Goal: Task Accomplishment & Management: Manage account settings

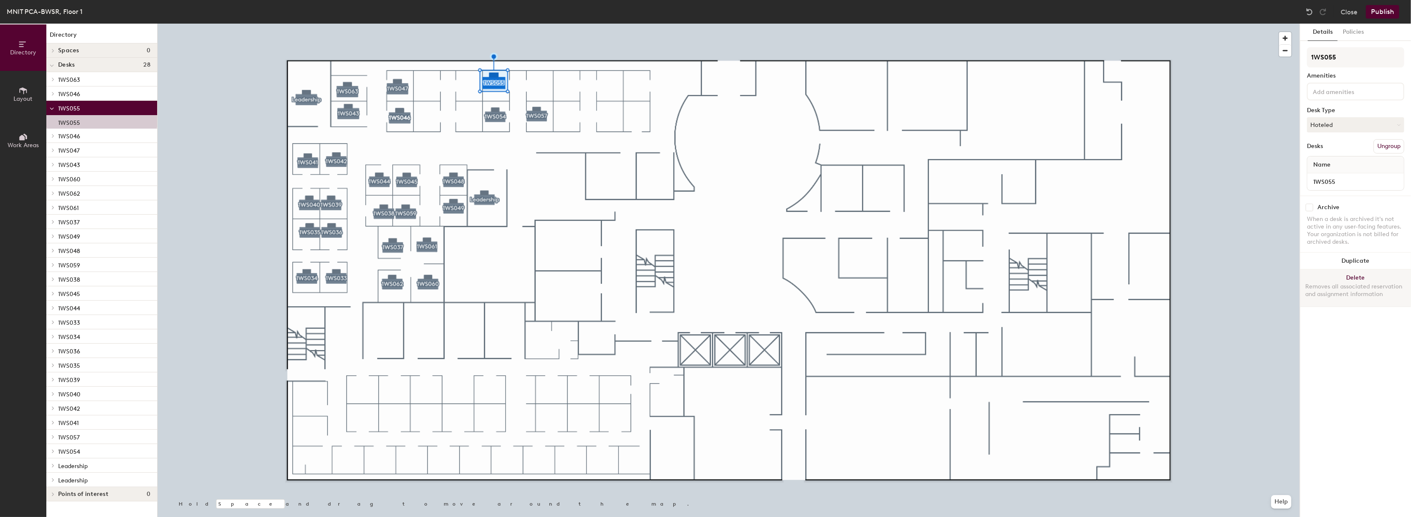
click at [1365, 275] on button "Delete Removes all associated reservation and assignment information" at bounding box center [1356, 287] width 111 height 37
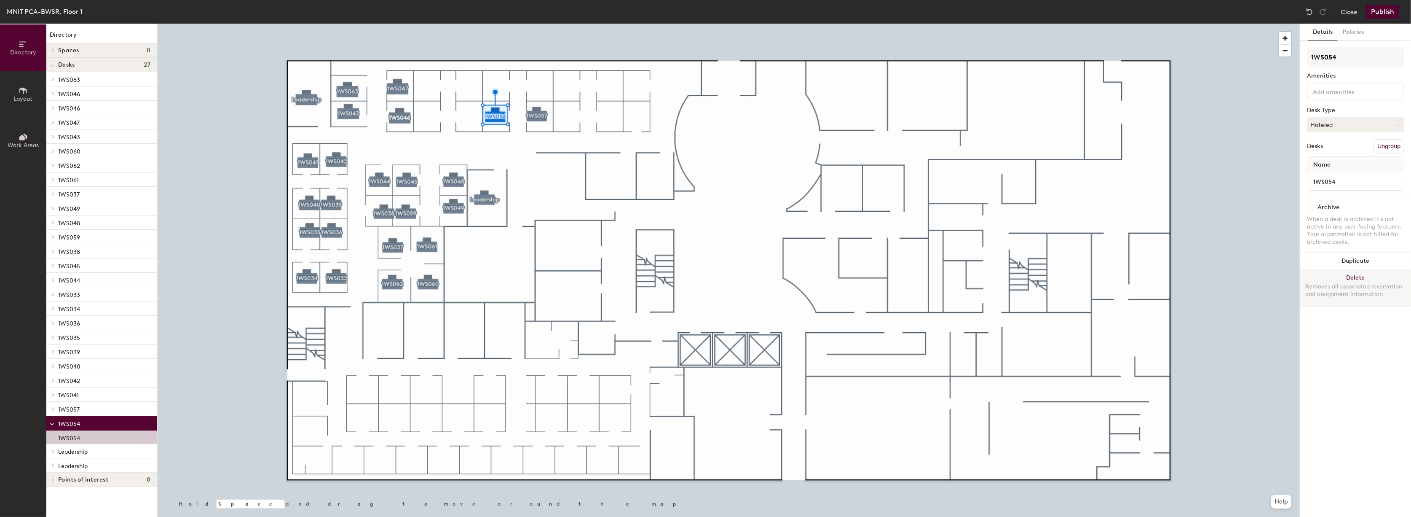
click at [1347, 274] on button "Delete Removes all associated reservation and assignment information" at bounding box center [1356, 287] width 111 height 37
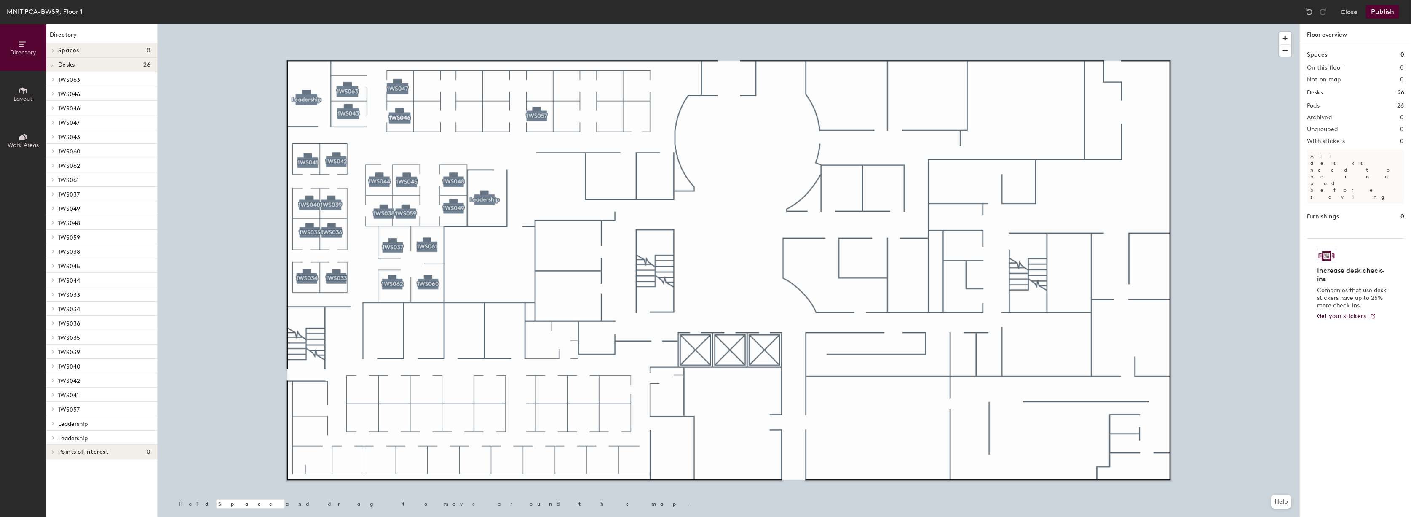
click at [535, 24] on div at bounding box center [729, 24] width 1143 height 0
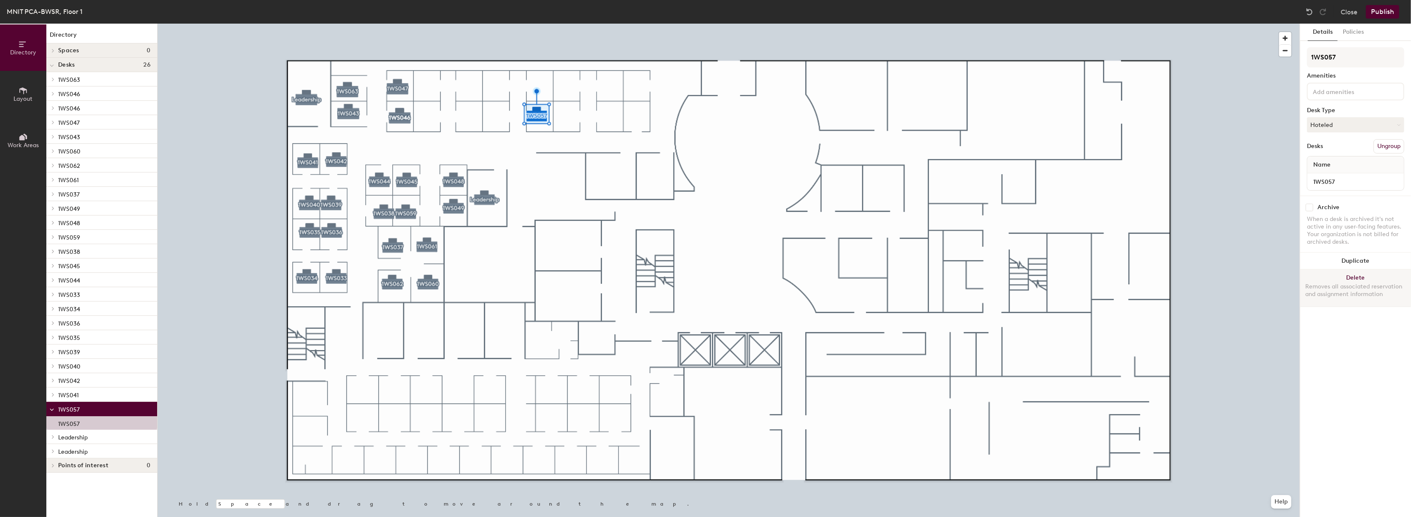
click at [1347, 279] on button "Delete Removes all associated reservation and assignment information" at bounding box center [1356, 287] width 111 height 37
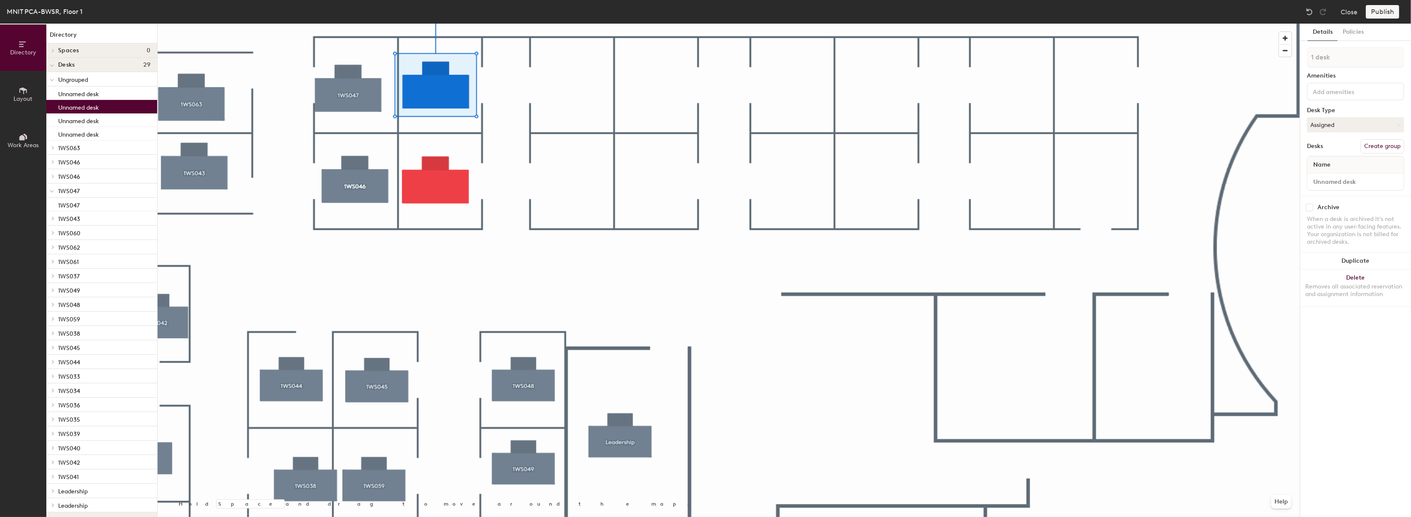
click at [20, 93] on icon at bounding box center [23, 90] width 9 height 9
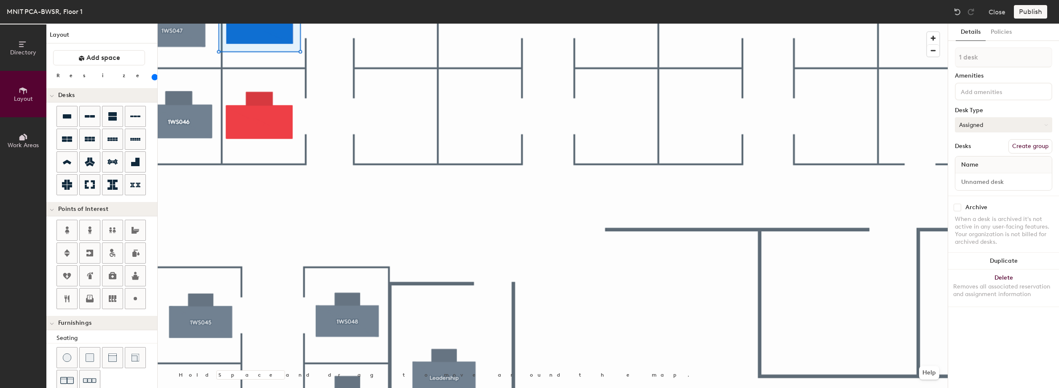
click at [991, 126] on button "Assigned" at bounding box center [1003, 124] width 97 height 15
click at [994, 177] on div "Hoteled" at bounding box center [997, 176] width 84 height 13
click at [980, 164] on span "Name" at bounding box center [970, 164] width 26 height 15
type input "160"
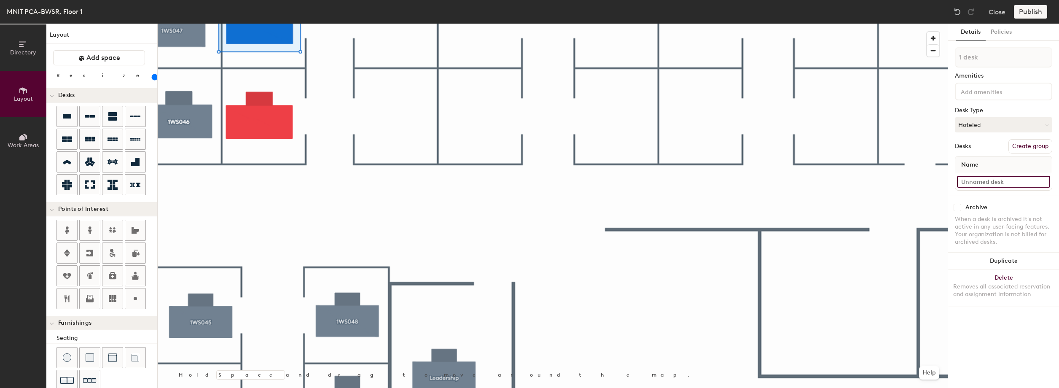
click at [984, 181] on input at bounding box center [1003, 182] width 93 height 12
paste input "1WS051"
type input "1WS051"
type input "160"
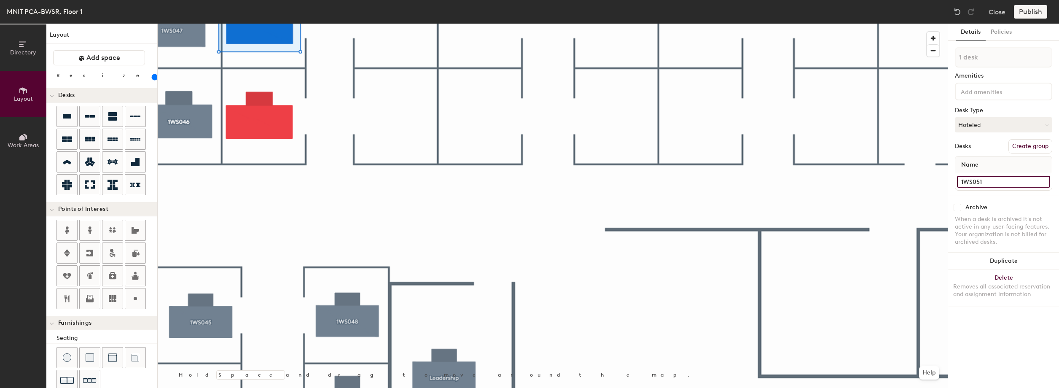
type input "1WS051"
click at [1031, 147] on button "Create group" at bounding box center [1030, 146] width 44 height 14
type input "160"
click at [908, 57] on div "Directory Layout Work Areas Layout Add space Resize Desks Points of Interest Fu…" at bounding box center [529, 206] width 1059 height 364
type input "1WS051"
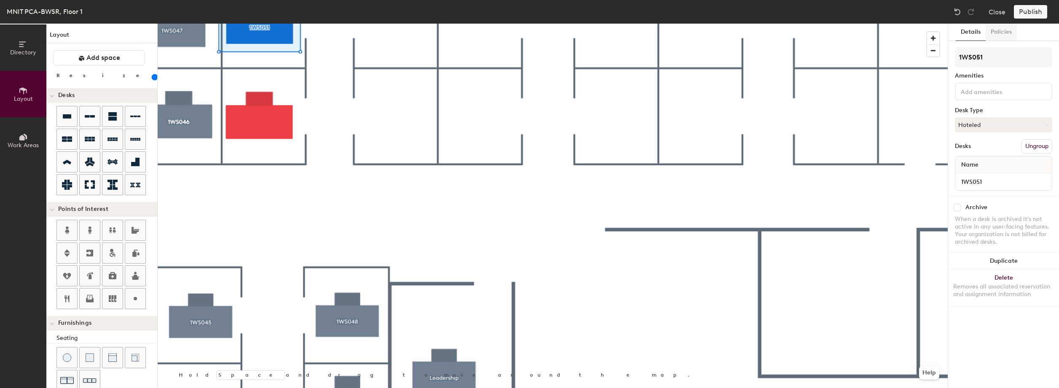
type input "160"
type input "1WS051"
click at [1005, 32] on button "Policies" at bounding box center [1000, 32] width 31 height 17
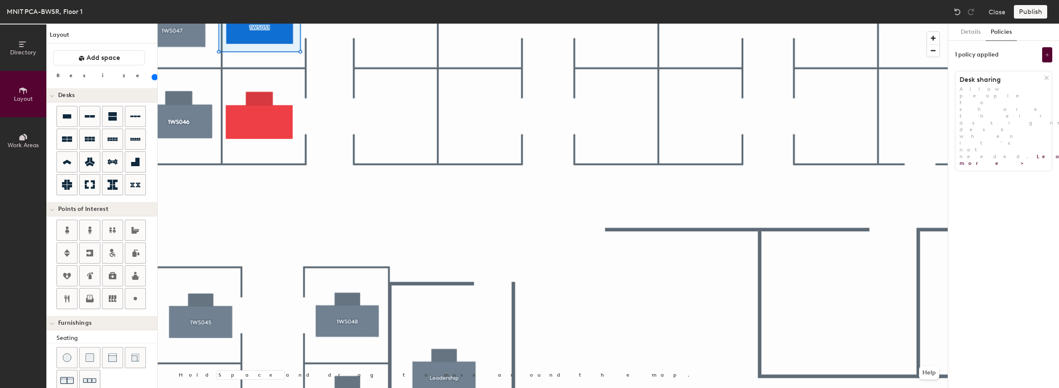
click at [1005, 32] on button "Policies" at bounding box center [1000, 32] width 31 height 17
click at [1043, 78] on icon at bounding box center [1046, 78] width 6 height 6
click at [1011, 93] on button "Add policy" at bounding box center [1003, 95] width 40 height 13
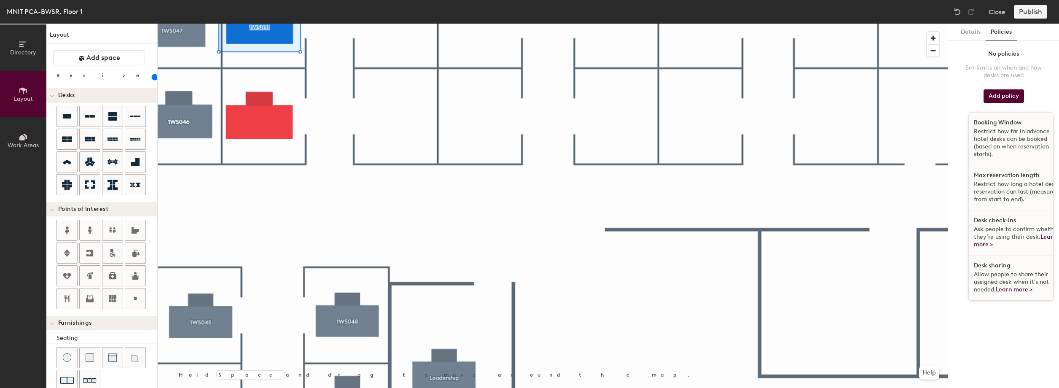
click at [1007, 134] on p "Restrict how far in advance hotel desks can be booked (based on when reservatio…" at bounding box center [1017, 143] width 87 height 30
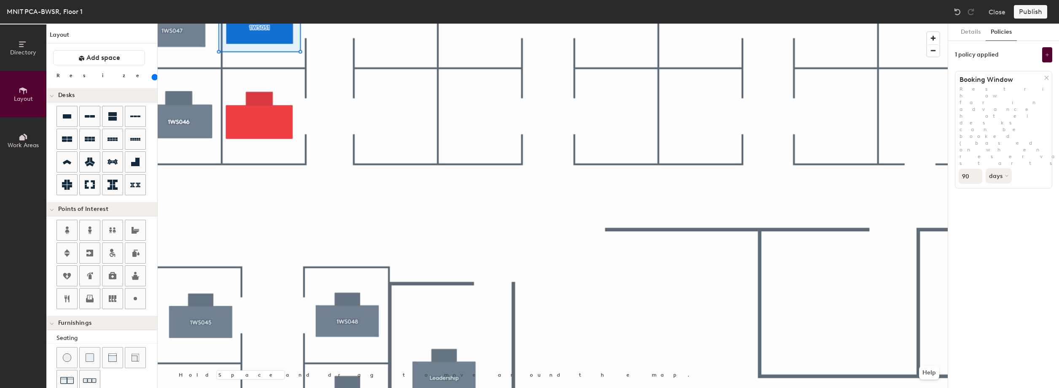
type input "160"
click at [968, 169] on input "90" at bounding box center [970, 176] width 24 height 15
type input "9"
type input "160"
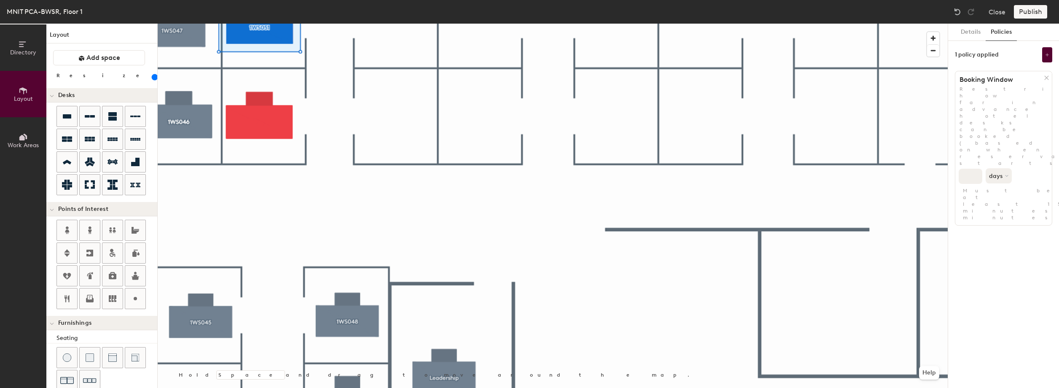
type input "3"
type input "160"
type input "30"
type input "160"
type input "30"
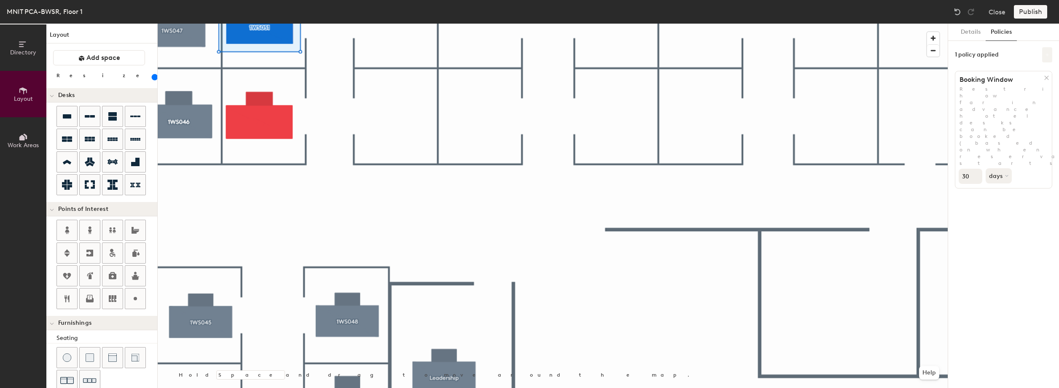
click at [1049, 59] on button at bounding box center [1047, 54] width 10 height 15
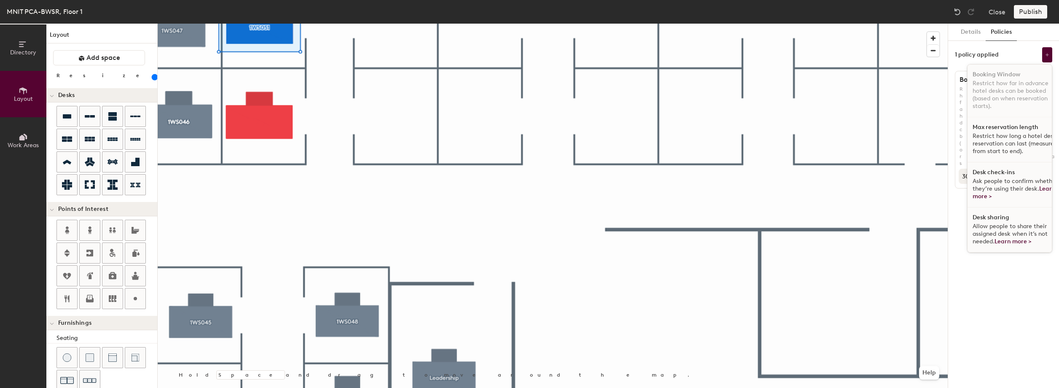
click at [1020, 139] on p "Restrict how long a hotel desk reservation can last (measured from start to end…" at bounding box center [1015, 143] width 87 height 23
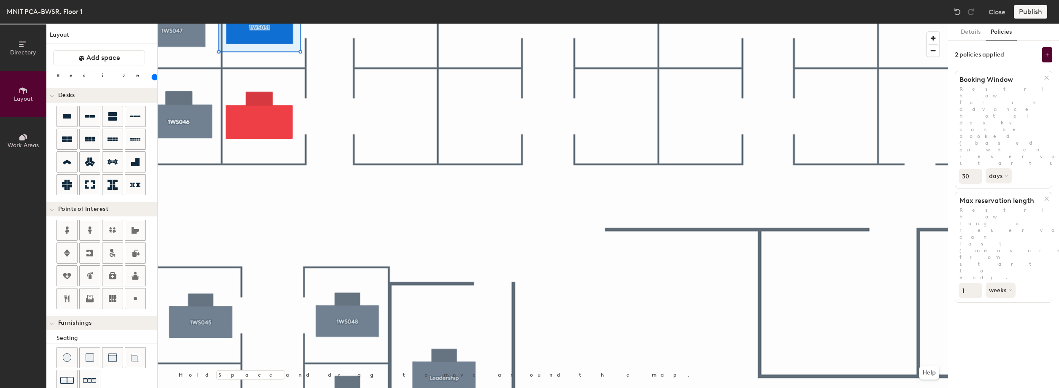
drag, startPoint x: 1020, startPoint y: 139, endPoint x: 1046, endPoint y: 140, distance: 25.8
click at [1046, 196] on icon at bounding box center [1046, 199] width 6 height 6
click at [1046, 54] on icon at bounding box center [1047, 55] width 4 height 4
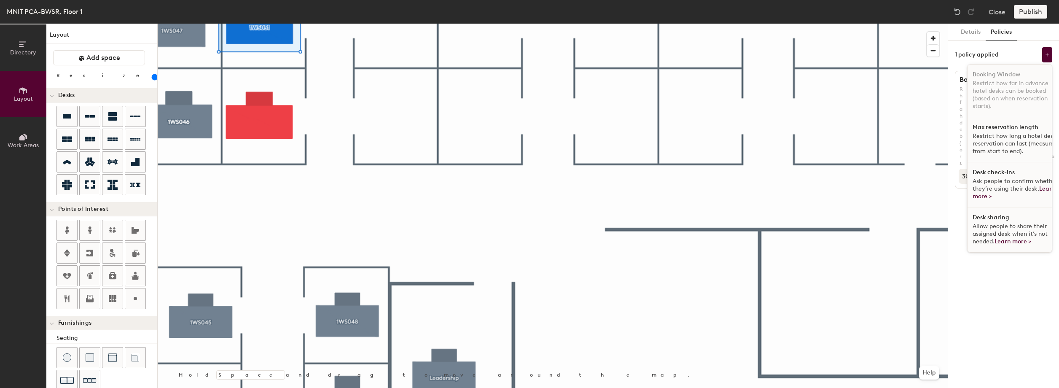
click at [1009, 183] on span "Ask people to confirm whether they’re using their desk. Learn more >" at bounding box center [1014, 188] width 85 height 22
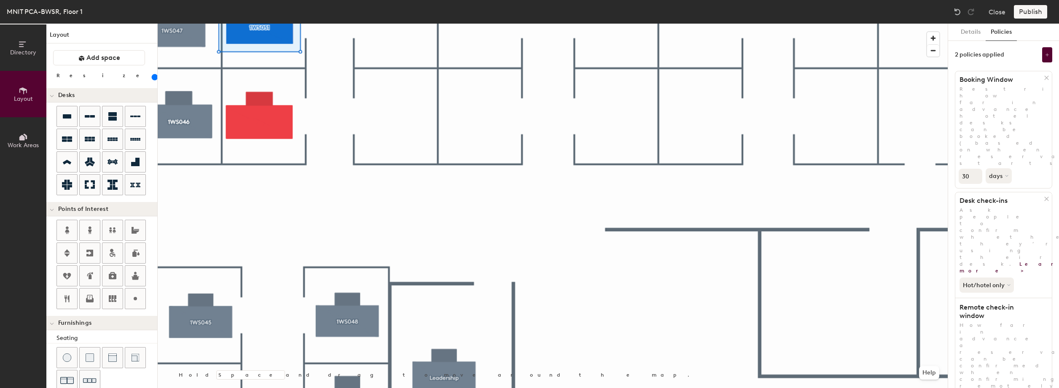
type input "160"
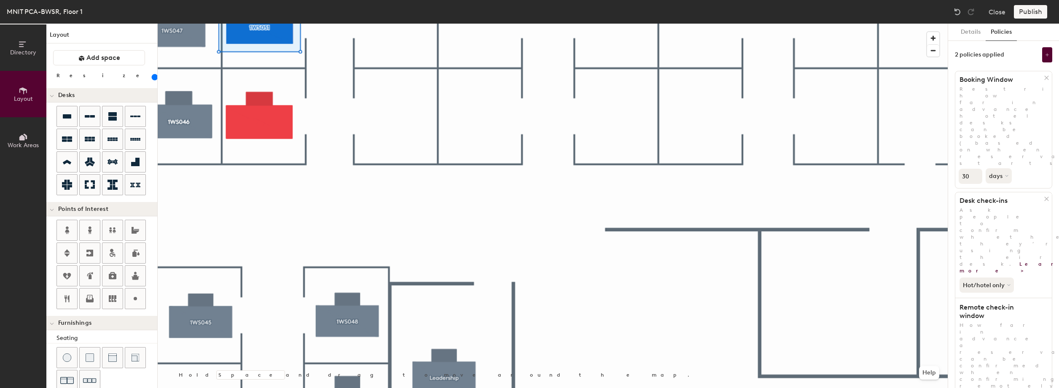
type input "2"
type input "160"
type input "-1"
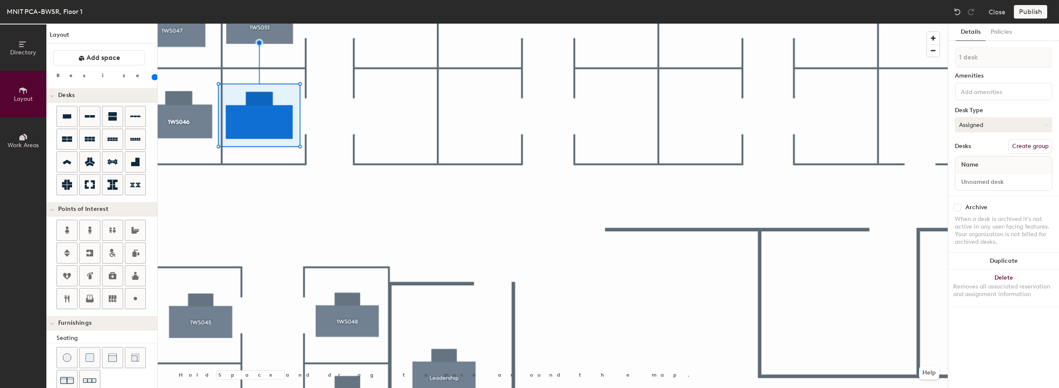
click at [1001, 129] on button "Assigned" at bounding box center [1003, 124] width 97 height 15
click at [986, 127] on button "Assigned" at bounding box center [1003, 124] width 97 height 15
click at [981, 176] on div "Hoteled" at bounding box center [997, 176] width 84 height 13
type input "160"
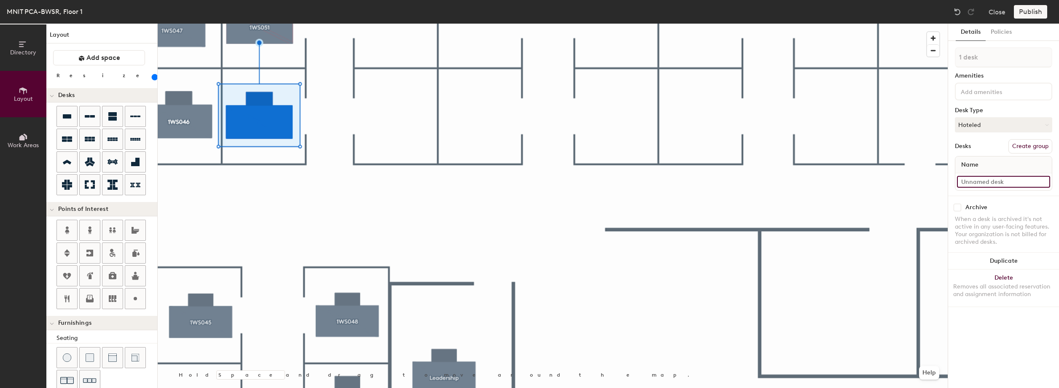
click at [983, 183] on input at bounding box center [1003, 182] width 93 height 12
paste input "1WS050"
type input "1WS050"
type input "160"
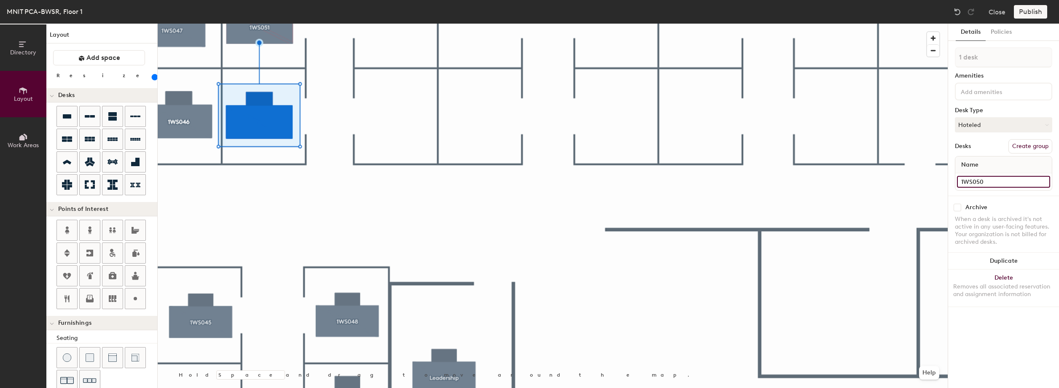
type input "1WS050"
click at [1023, 145] on button "Create group" at bounding box center [1030, 146] width 44 height 14
type input "160"
drag, startPoint x: 1007, startPoint y: 59, endPoint x: 954, endPoint y: 57, distance: 53.1
click at [955, 57] on input "Pod 27" at bounding box center [1003, 57] width 97 height 20
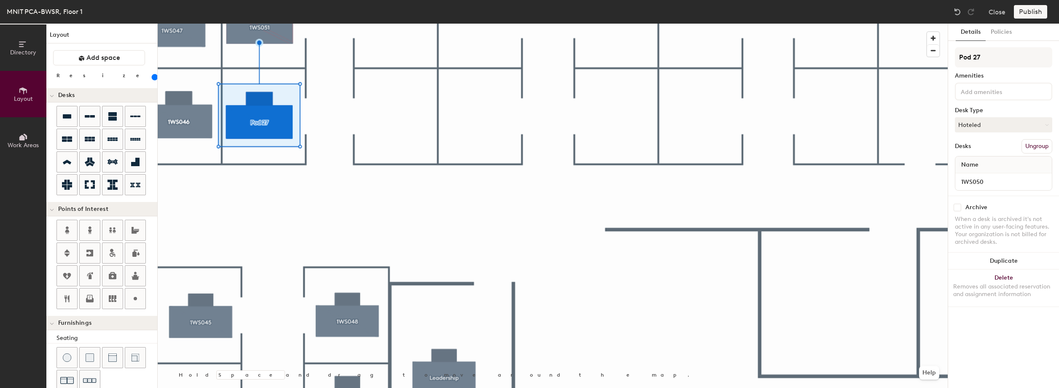
type input "1WS050"
type input "160"
type input "1WS050"
click at [1007, 34] on button "Policies" at bounding box center [1000, 32] width 31 height 17
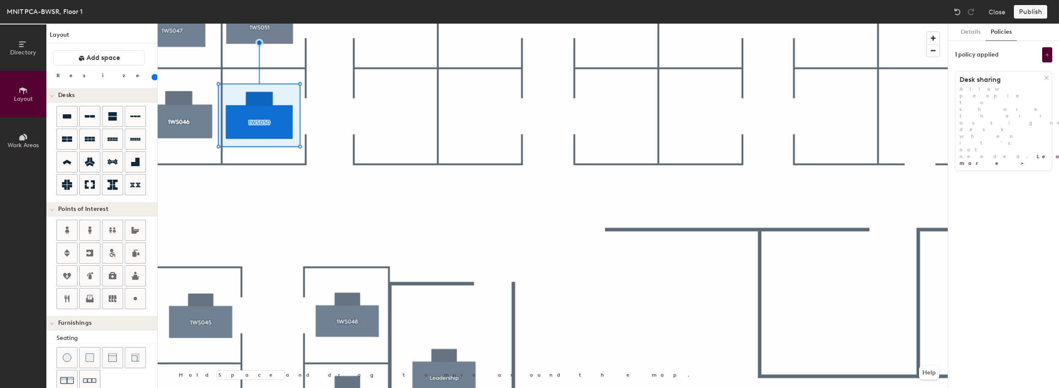
click at [1007, 34] on button "Policies" at bounding box center [1000, 32] width 31 height 17
click at [1046, 79] on icon at bounding box center [1046, 78] width 6 height 6
click at [1006, 98] on button "Add policy" at bounding box center [1003, 95] width 40 height 13
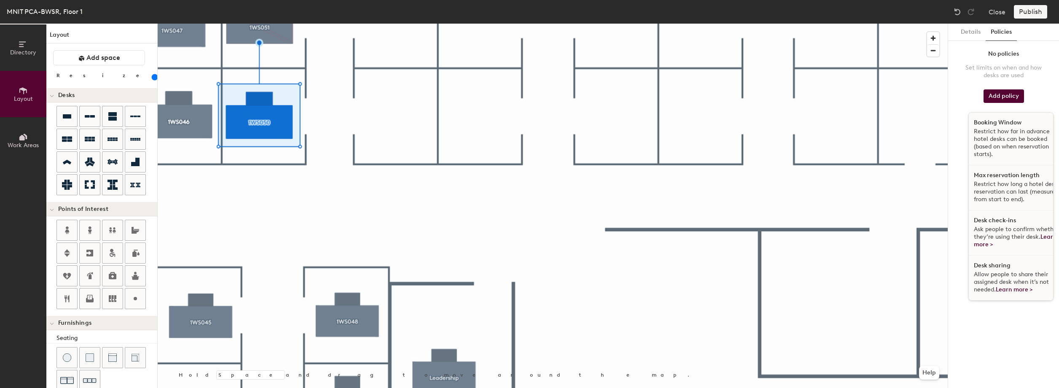
click at [996, 136] on p "Restrict how far in advance hotel desks can be booked (based on when reservatio…" at bounding box center [1017, 143] width 87 height 30
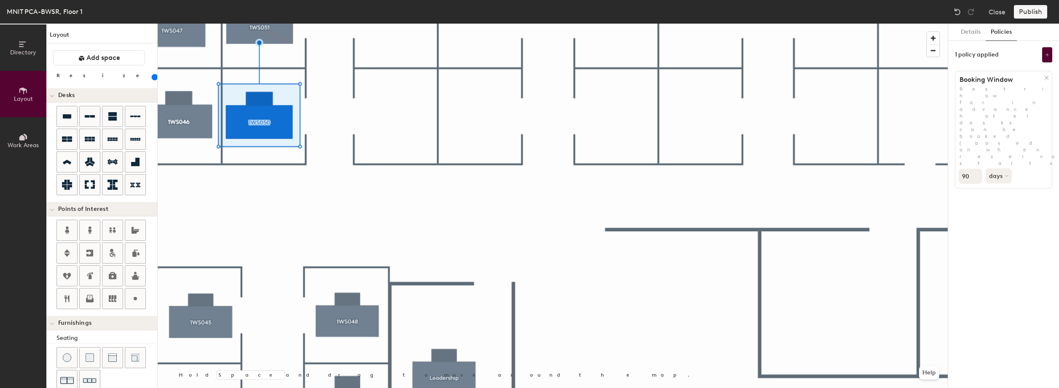
type input "160"
type input "91"
click at [975, 169] on input "91" at bounding box center [970, 176] width 24 height 15
type input "160"
type input "9"
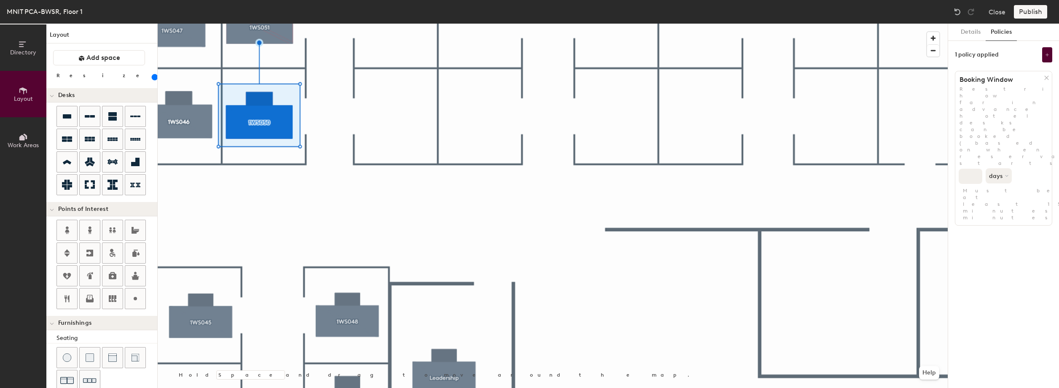
type input "160"
type input "30"
type input "160"
type input "30"
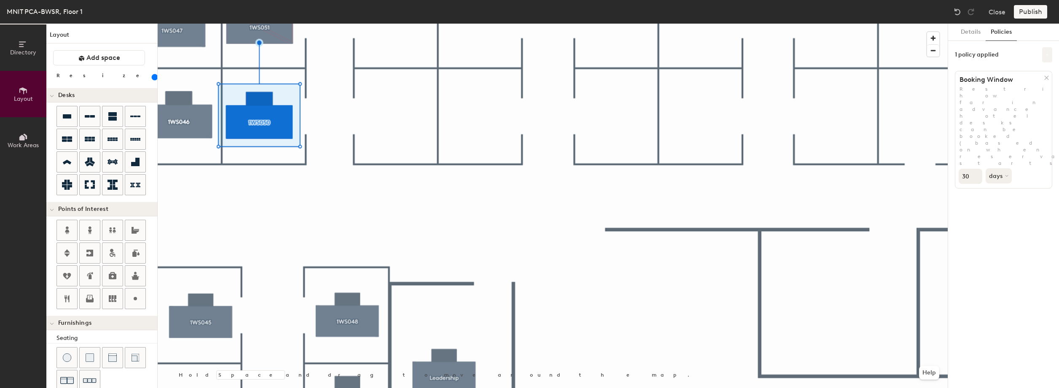
click at [1048, 56] on icon at bounding box center [1047, 55] width 4 height 4
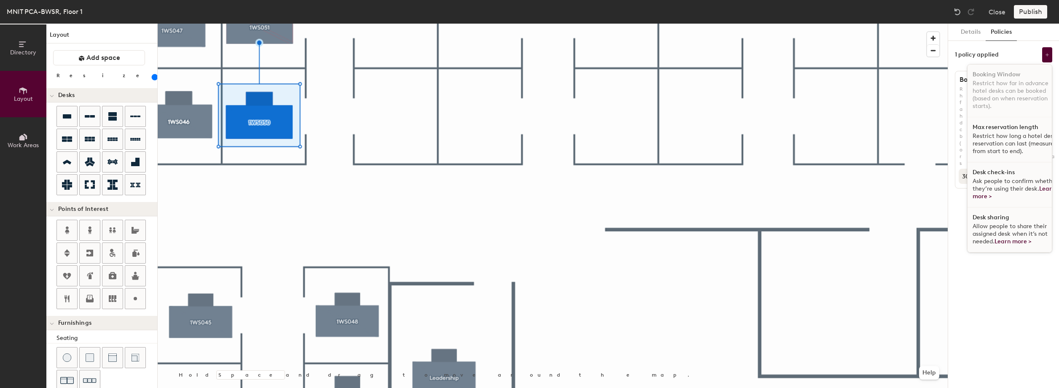
click at [1027, 187] on span "Ask people to confirm whether they’re using their desk. Learn more >" at bounding box center [1014, 188] width 85 height 22
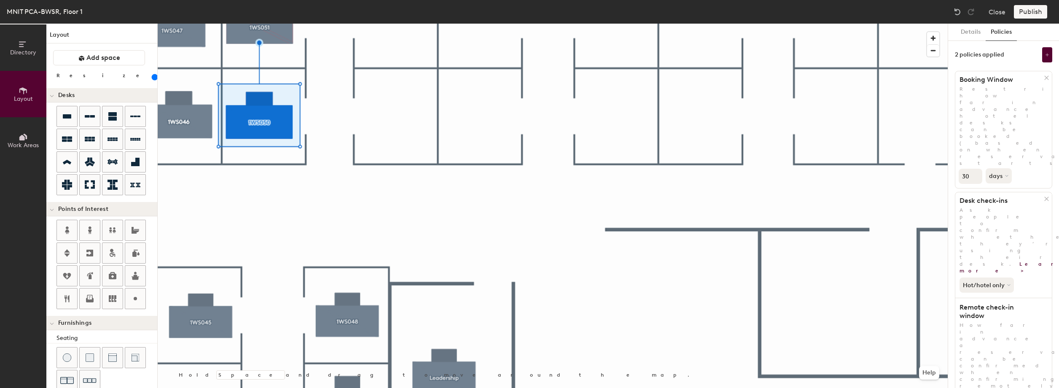
type input "160"
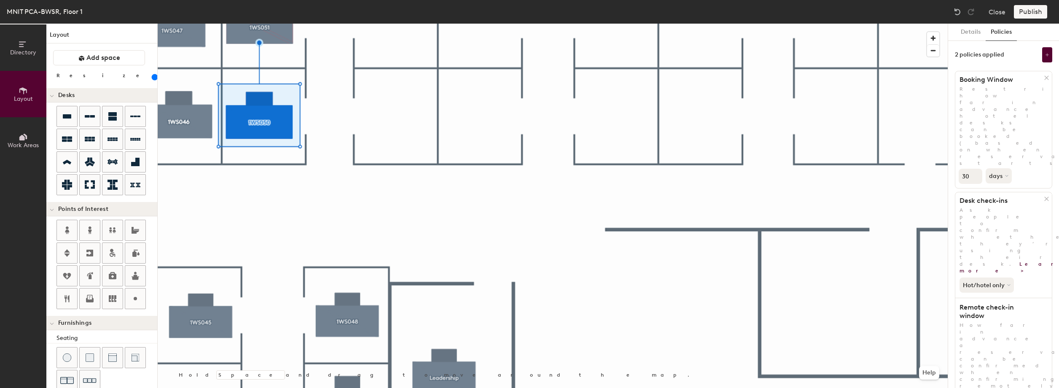
type input "160"
type input "2"
type input "160"
type input "2"
click at [1018, 7] on div "Publish" at bounding box center [1033, 11] width 38 height 13
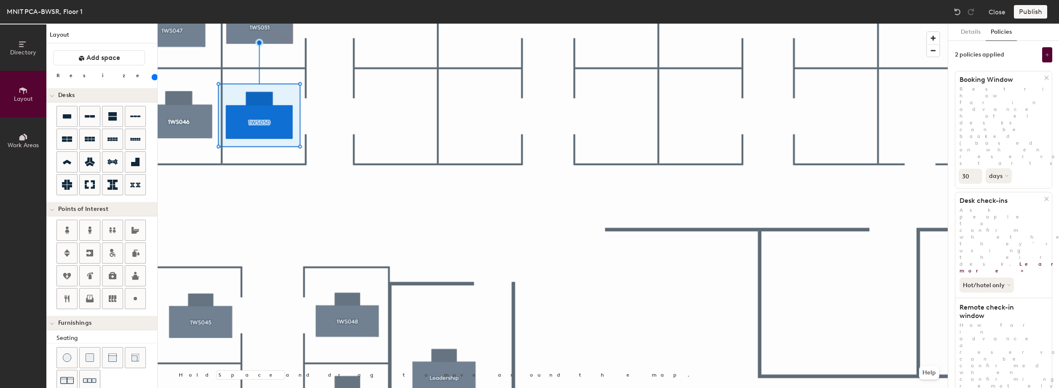
click at [1029, 16] on div "Publish" at bounding box center [1033, 11] width 38 height 13
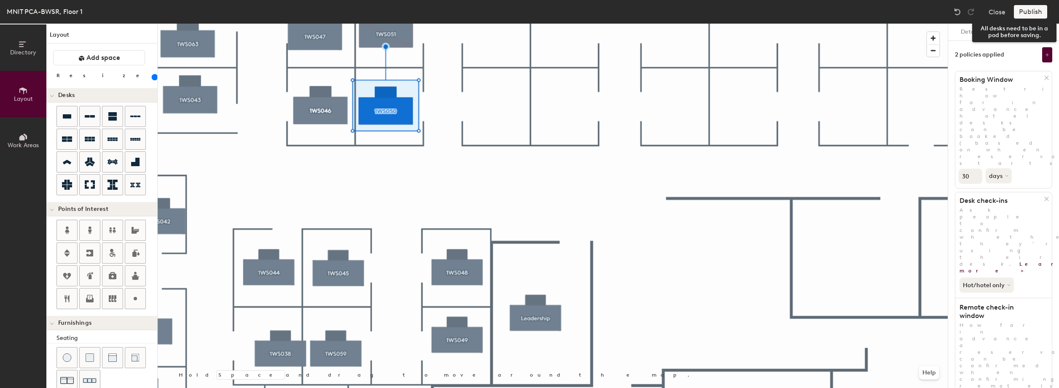
click at [1040, 13] on div "Publish" at bounding box center [1033, 11] width 38 height 13
drag, startPoint x: 1040, startPoint y: 13, endPoint x: 1019, endPoint y: 11, distance: 20.8
click at [1019, 11] on div "Publish" at bounding box center [1033, 11] width 38 height 13
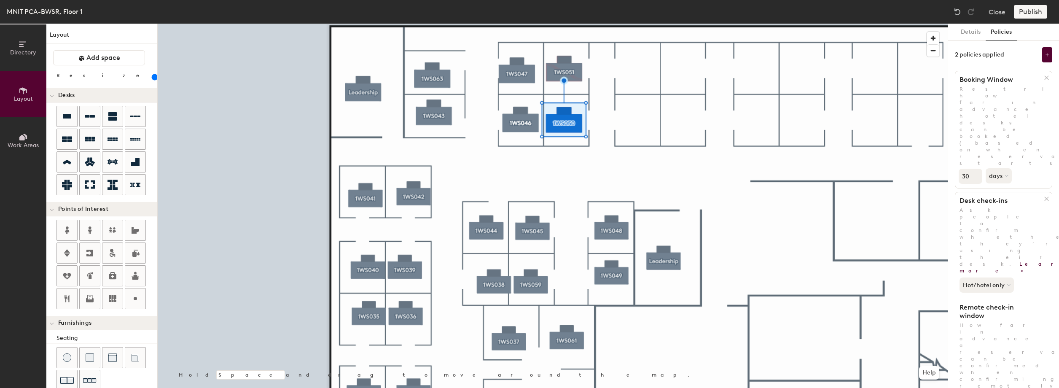
click at [29, 136] on button "Work Areas" at bounding box center [23, 140] width 46 height 46
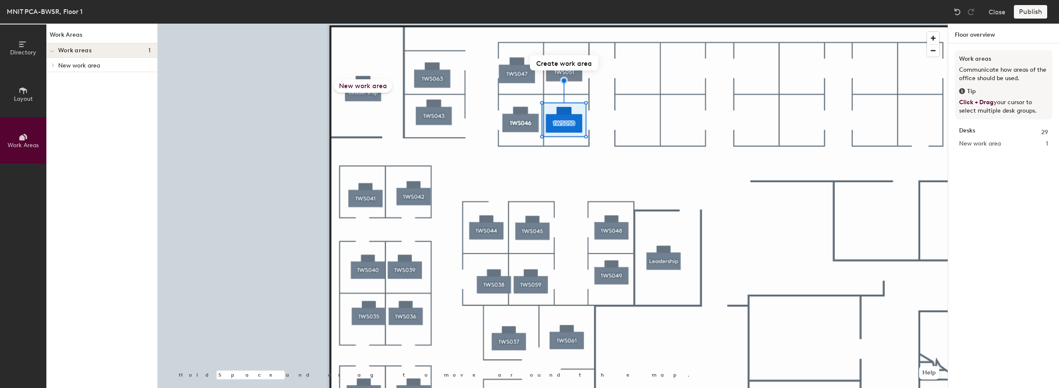
click at [1023, 10] on div "Publish" at bounding box center [1033, 11] width 38 height 13
click at [1027, 13] on div "Publish" at bounding box center [1033, 11] width 38 height 13
click at [1029, 14] on div "Publish" at bounding box center [1033, 11] width 38 height 13
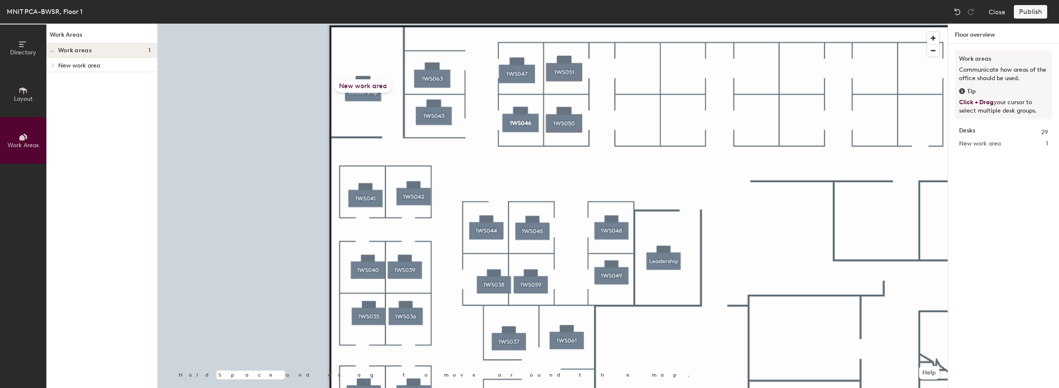
click at [1029, 14] on div "Publish" at bounding box center [1033, 11] width 38 height 13
click at [27, 92] on icon at bounding box center [23, 90] width 9 height 9
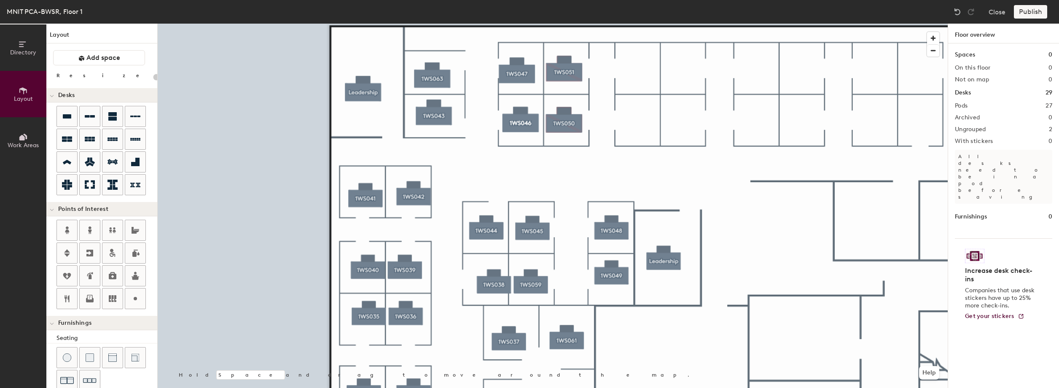
click at [27, 92] on icon at bounding box center [23, 90] width 9 height 9
click at [1026, 13] on div "Publish" at bounding box center [1033, 11] width 38 height 13
click at [1023, 12] on div "Publish" at bounding box center [1033, 11] width 38 height 13
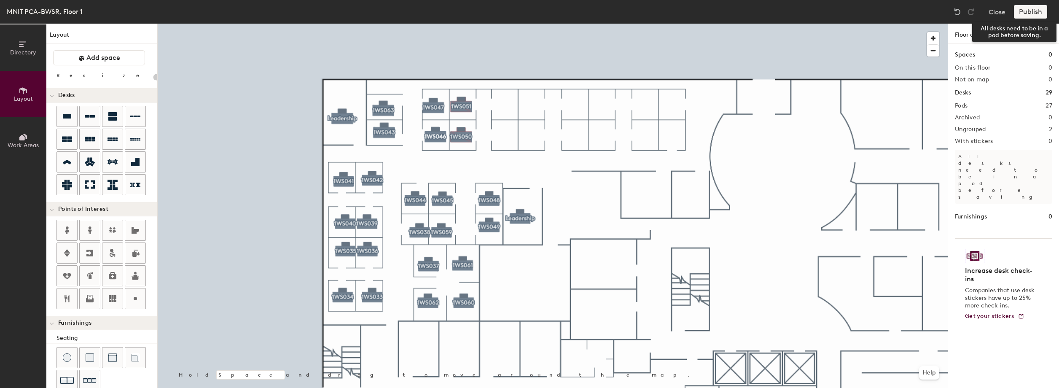
click at [1033, 13] on div "Publish" at bounding box center [1033, 11] width 38 height 13
click at [998, 13] on button "Close" at bounding box center [996, 11] width 17 height 13
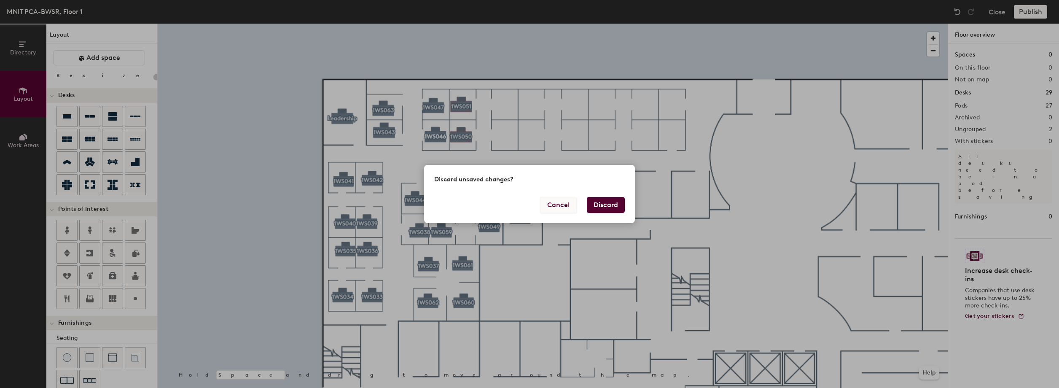
click at [558, 204] on button "Cancel" at bounding box center [558, 205] width 37 height 16
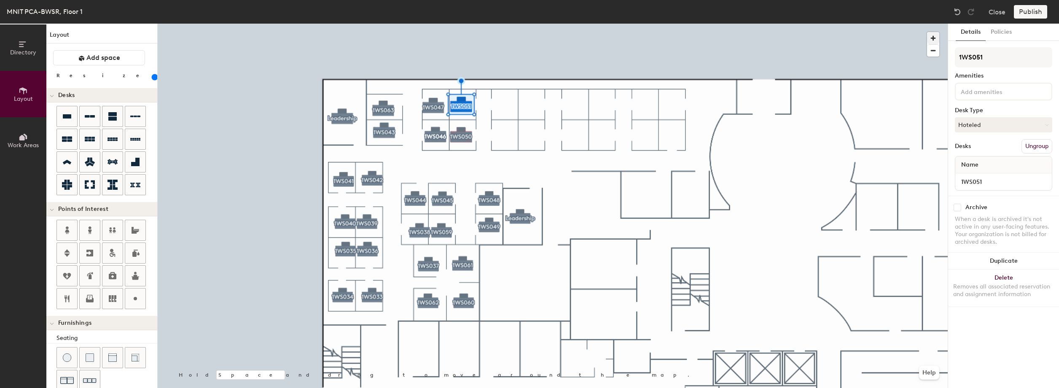
type input "160"
click at [17, 137] on button "Work Areas" at bounding box center [23, 140] width 46 height 46
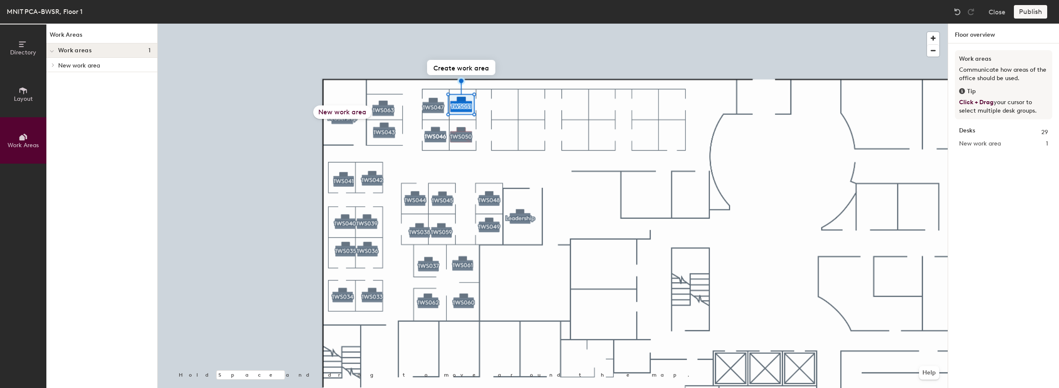
click at [17, 137] on button "Work Areas" at bounding box center [23, 140] width 46 height 46
click at [24, 142] on span "Work Areas" at bounding box center [23, 145] width 31 height 7
click at [33, 138] on button "Work Areas" at bounding box center [23, 140] width 46 height 46
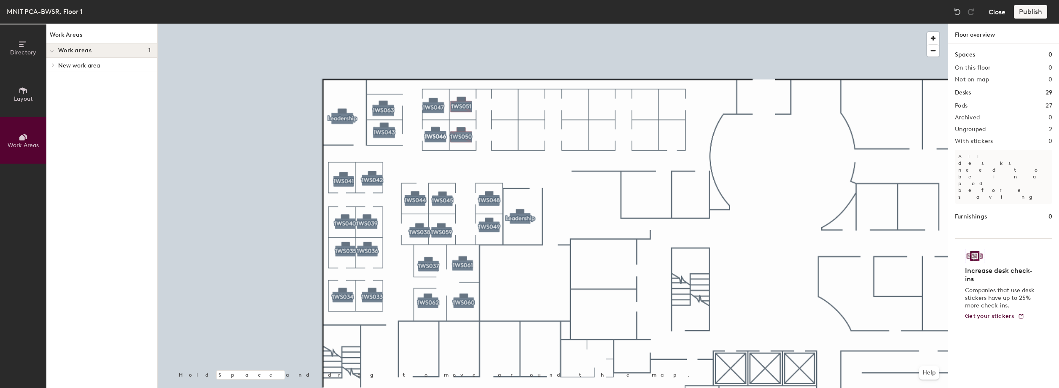
click at [998, 15] on button "Close" at bounding box center [996, 11] width 17 height 13
click at [1027, 11] on div "Publish" at bounding box center [1033, 11] width 38 height 13
click at [1025, 13] on div "Publish" at bounding box center [1033, 11] width 38 height 13
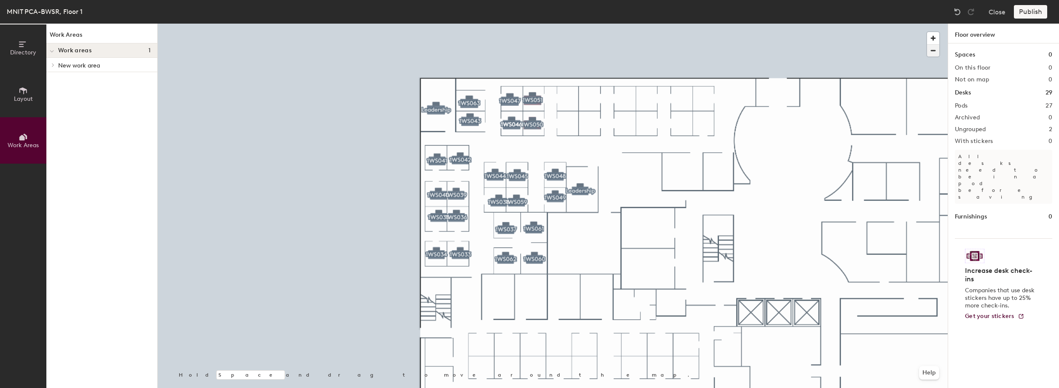
click at [936, 50] on span "button" at bounding box center [933, 51] width 12 height 12
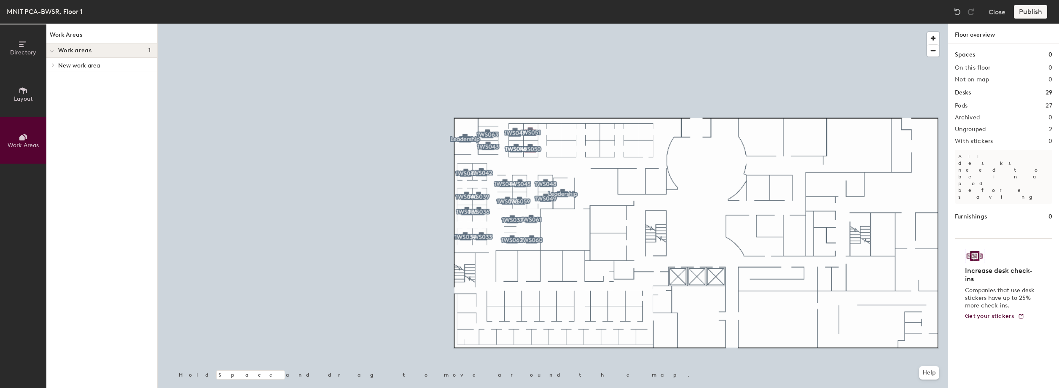
click at [19, 91] on icon at bounding box center [23, 90] width 9 height 9
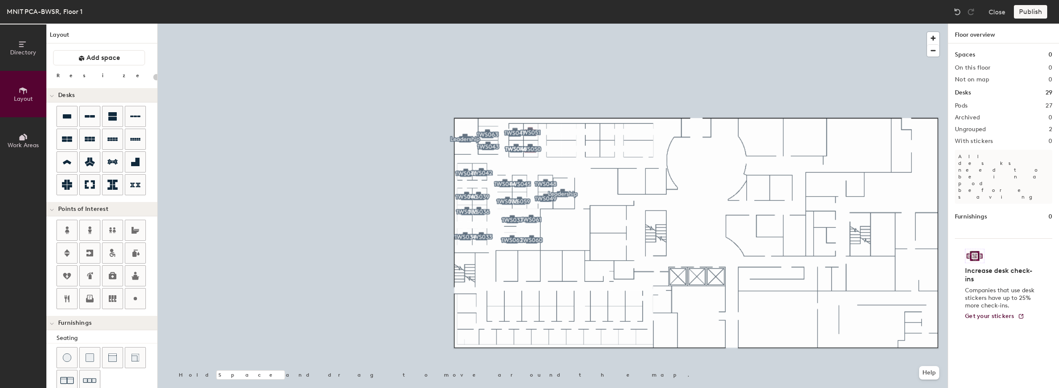
click at [35, 53] on span "Directory" at bounding box center [23, 52] width 26 height 7
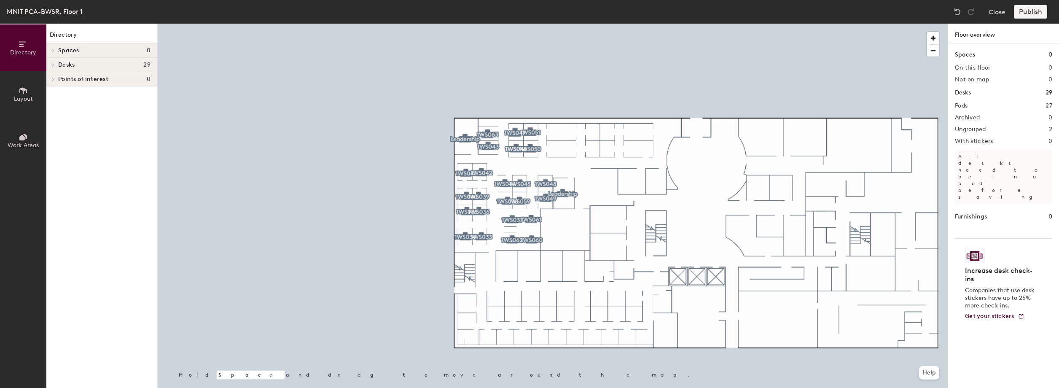
click at [27, 78] on button "Layout" at bounding box center [23, 94] width 46 height 46
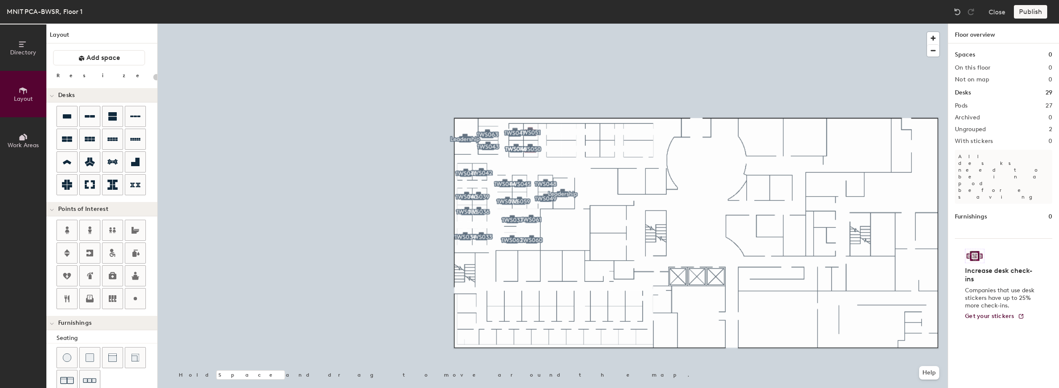
click at [1025, 12] on div "Publish" at bounding box center [1033, 11] width 38 height 13
click at [1005, 10] on button "Close" at bounding box center [996, 11] width 17 height 13
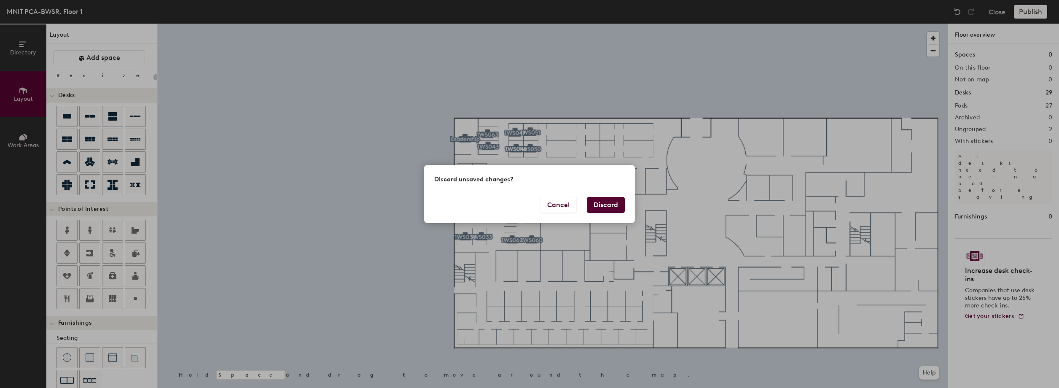
click at [602, 206] on button "Discard" at bounding box center [606, 205] width 38 height 16
type input "20"
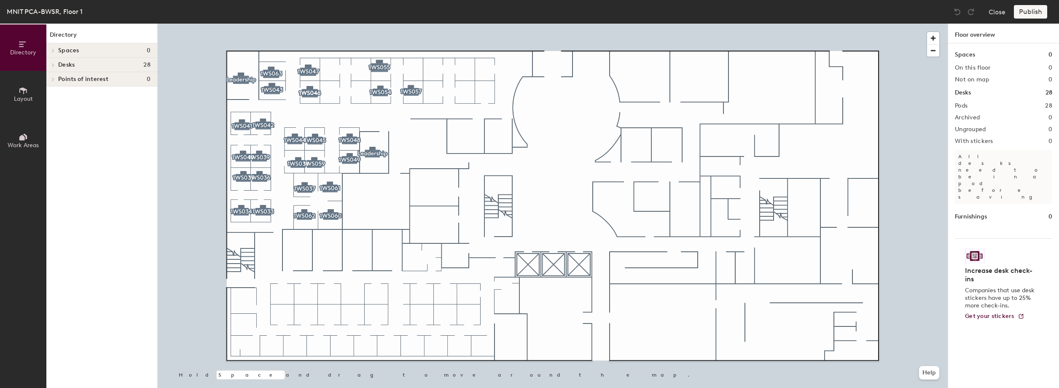
click at [25, 101] on span "Layout" at bounding box center [23, 98] width 19 height 7
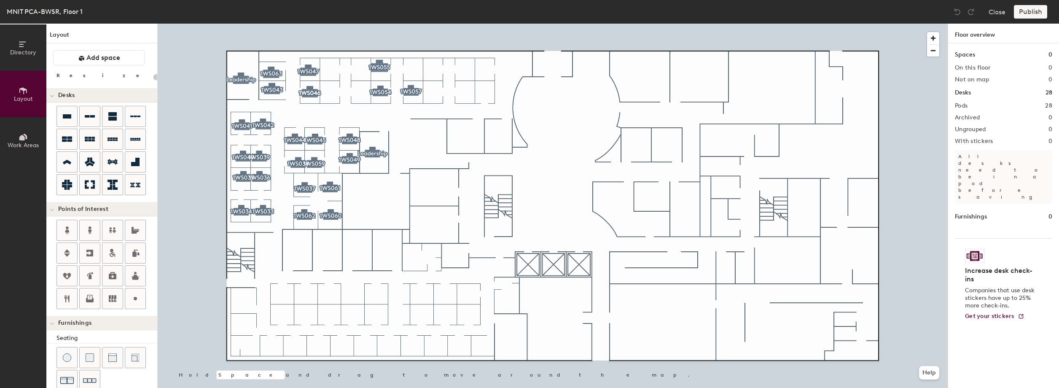
click at [25, 101] on span "Layout" at bounding box center [23, 98] width 19 height 7
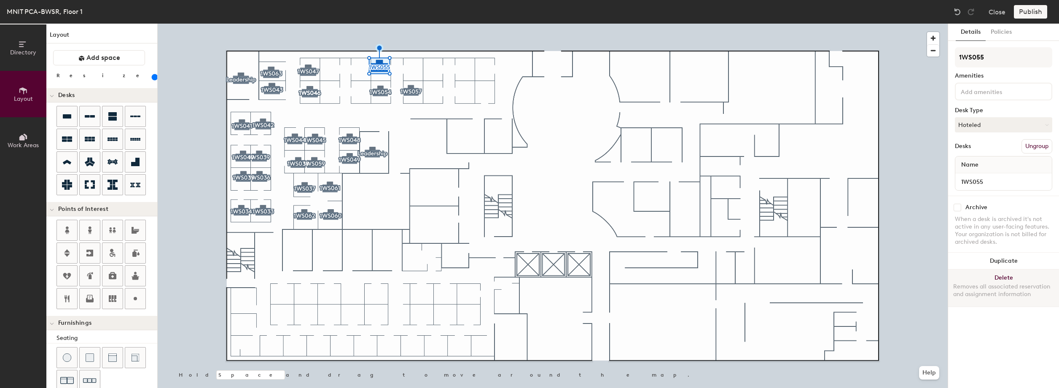
click at [1014, 278] on button "Delete Removes all associated reservation and assignment information" at bounding box center [1003, 287] width 111 height 37
click at [1005, 275] on button "Delete Removes all associated reservation and assignment information" at bounding box center [1003, 287] width 111 height 37
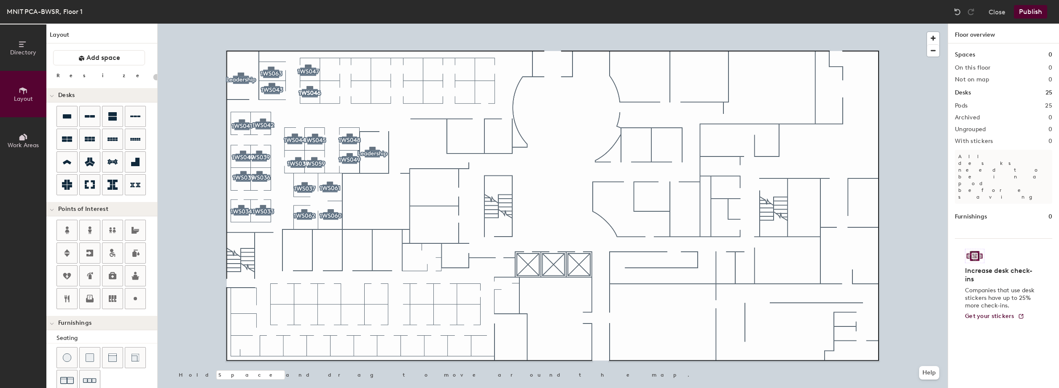
click at [228, 97] on div "Directory Layout Work Areas Layout Add space Resize Desks Points of Interest Fu…" at bounding box center [529, 206] width 1059 height 364
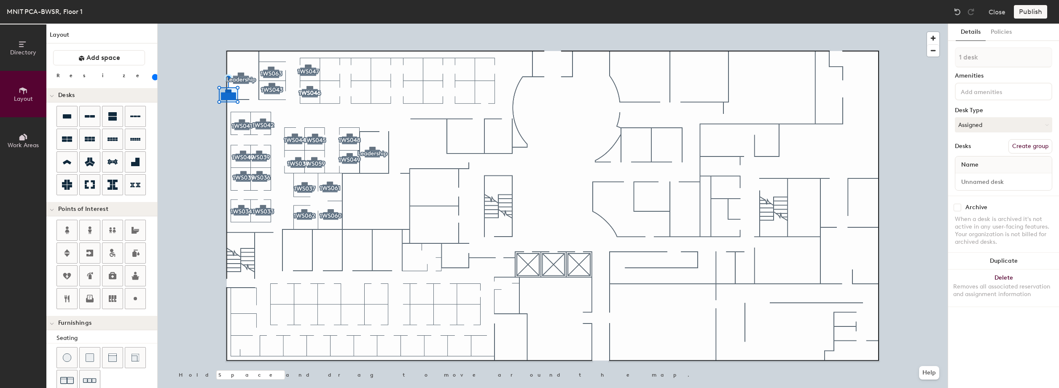
click at [196, 24] on div at bounding box center [553, 24] width 790 height 0
click at [1018, 280] on button "Delete Removes all associated reservation and assignment information" at bounding box center [1003, 287] width 111 height 37
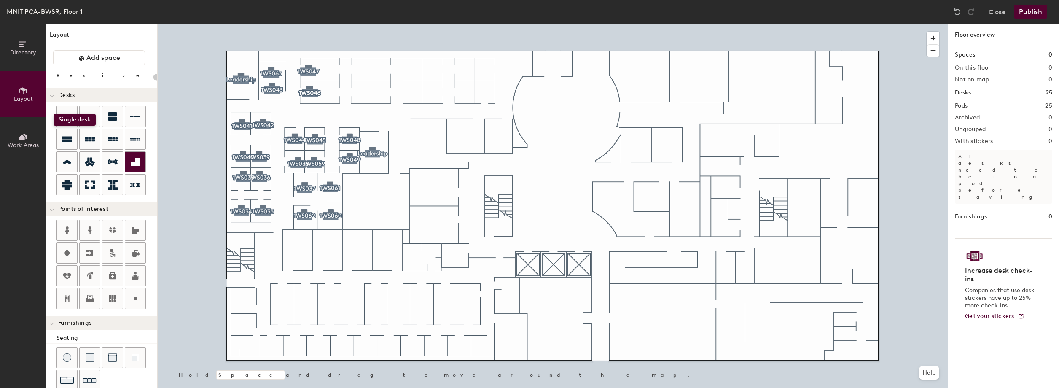
drag, startPoint x: 65, startPoint y: 115, endPoint x: 137, endPoint y: 161, distance: 84.9
click at [56, 113] on div at bounding box center [101, 151] width 111 height 91
click at [330, 71] on div "Directory Layout Work Areas Layout Add space Resize Desks Points of Interest Fu…" at bounding box center [529, 206] width 1059 height 364
type input "140"
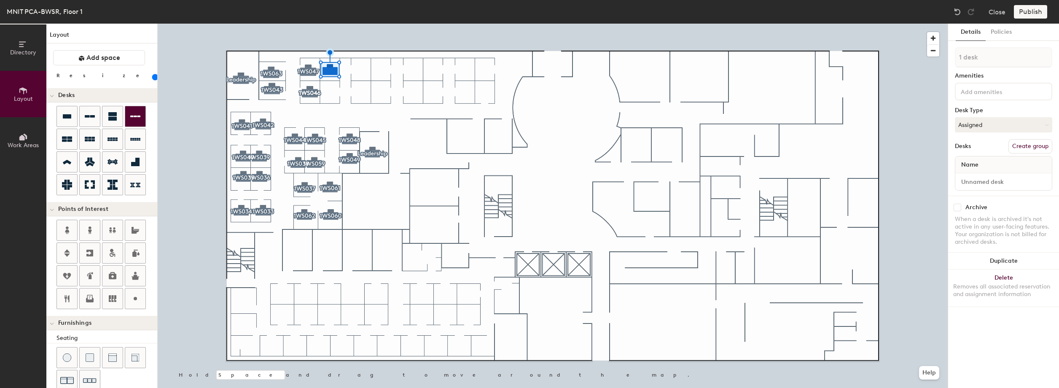
click at [330, 94] on div "Directory Layout Work Areas Layout Add space Resize Desks Points of Interest Fu…" at bounding box center [529, 206] width 1059 height 364
click at [964, 126] on button "Assigned" at bounding box center [1003, 124] width 97 height 15
click at [968, 171] on div "Hoteled" at bounding box center [997, 176] width 84 height 13
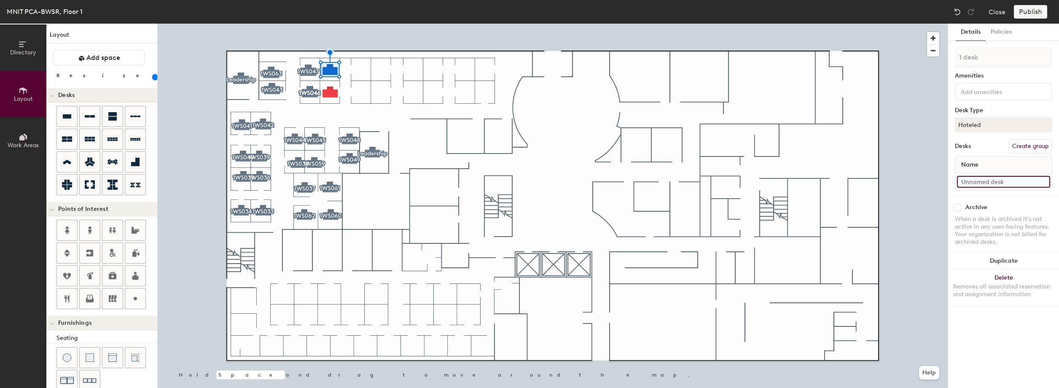
click at [978, 184] on input at bounding box center [1003, 182] width 93 height 12
paste input "1WS051"
type input "1WS051"
click at [1035, 144] on button "Create group" at bounding box center [1030, 146] width 44 height 14
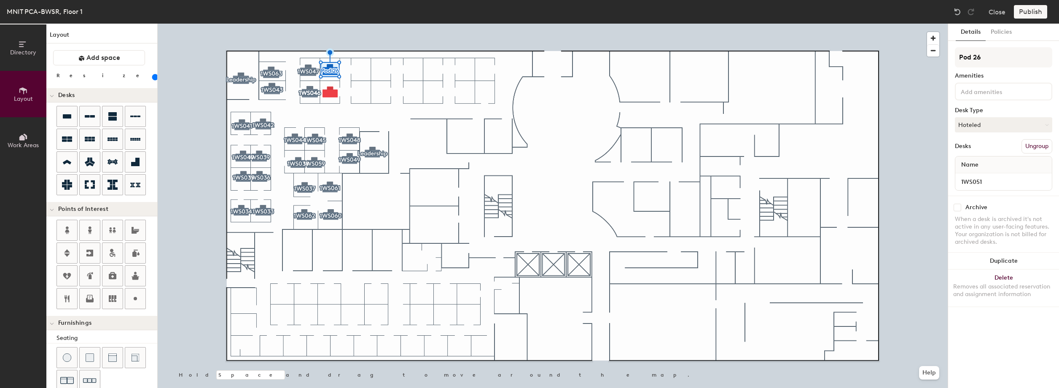
click at [940, 57] on div "Directory Layout Work Areas Layout Add space Resize Desks Points of Interest Fu…" at bounding box center [529, 206] width 1059 height 364
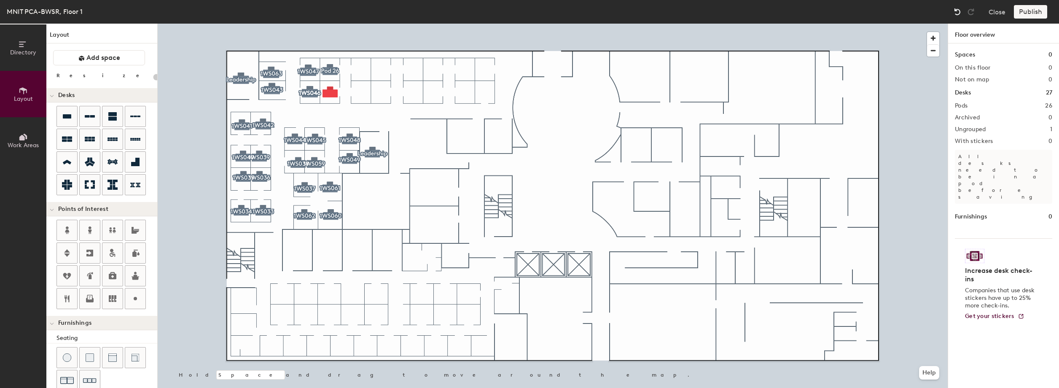
click at [958, 16] on img at bounding box center [957, 12] width 8 height 8
type input "140"
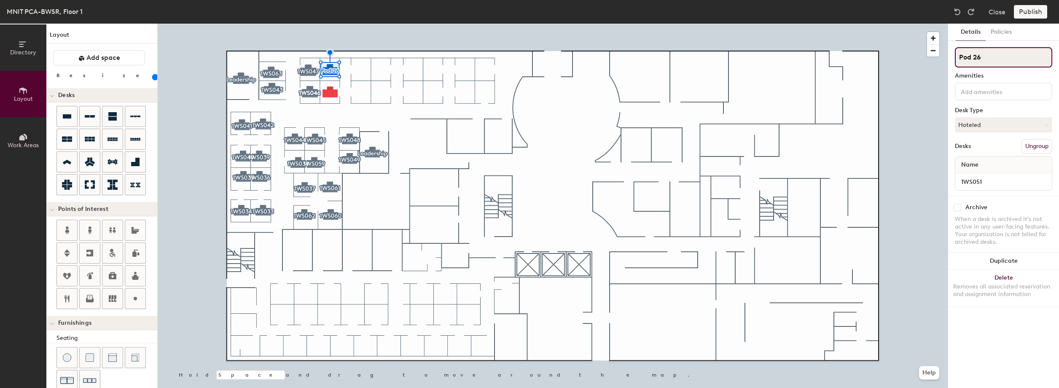
click at [996, 59] on input "Pod 26" at bounding box center [1003, 57] width 97 height 20
type input "P"
paste input "1WS051"
type input "1WS051"
click at [998, 33] on button "Policies" at bounding box center [1000, 32] width 31 height 17
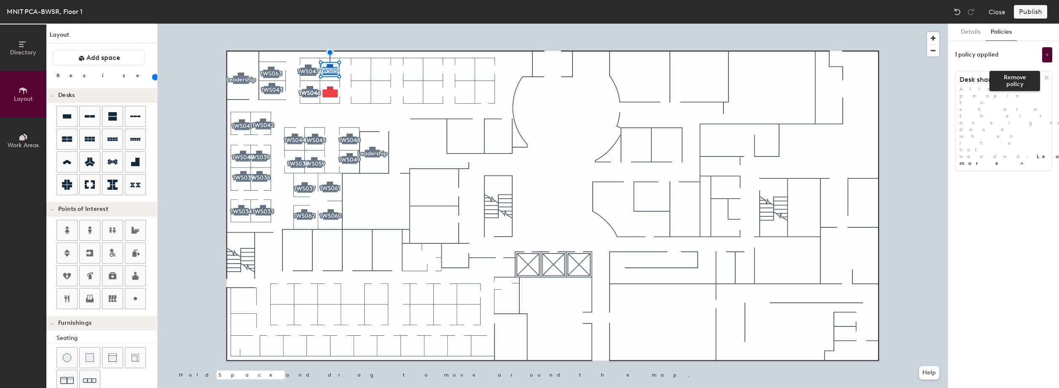
click at [1047, 80] on icon at bounding box center [1046, 78] width 6 height 6
click at [1011, 91] on button "Add policy" at bounding box center [1003, 95] width 40 height 13
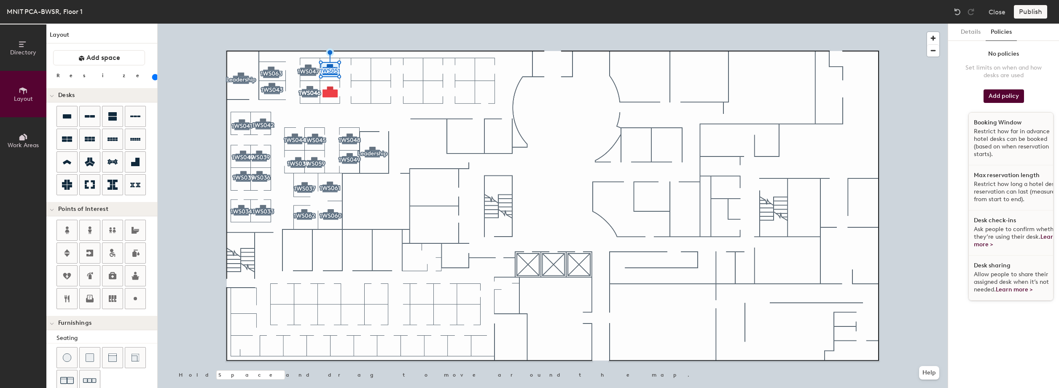
click at [996, 180] on div "Max reservation length Restrict how long a hotel desk reservation can last (mea…" at bounding box center [1016, 187] width 97 height 45
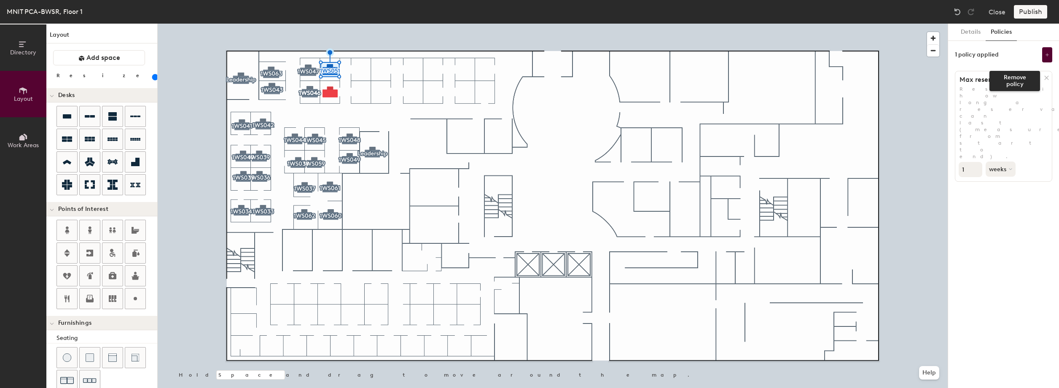
click at [1045, 80] on icon at bounding box center [1046, 78] width 6 height 6
click at [1016, 95] on button "Add policy" at bounding box center [1003, 95] width 40 height 13
click at [1015, 98] on button "Add policy" at bounding box center [1003, 95] width 40 height 13
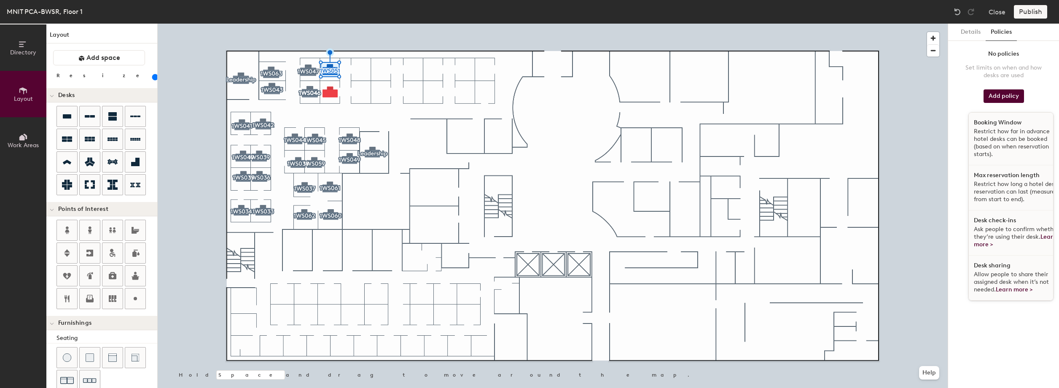
click at [1017, 131] on p "Restrict how far in advance hotel desks can be booked (based on when reservatio…" at bounding box center [1017, 143] width 87 height 30
click at [1017, 131] on div "Details Policies No policies Set limits on when and how desks are used Add poli…" at bounding box center [1003, 206] width 111 height 364
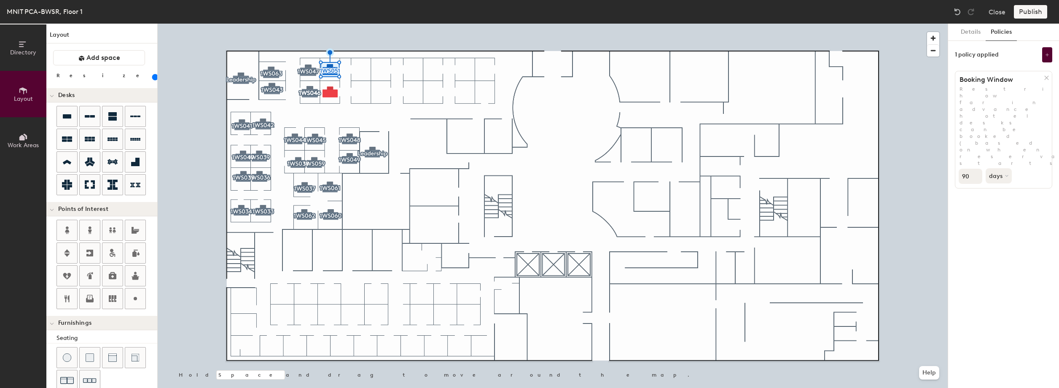
drag, startPoint x: 1017, startPoint y: 131, endPoint x: 972, endPoint y: 116, distance: 48.1
click at [972, 169] on input "90" at bounding box center [970, 176] width 24 height 15
type input "9"
type input "30"
click at [1051, 58] on button at bounding box center [1047, 54] width 10 height 15
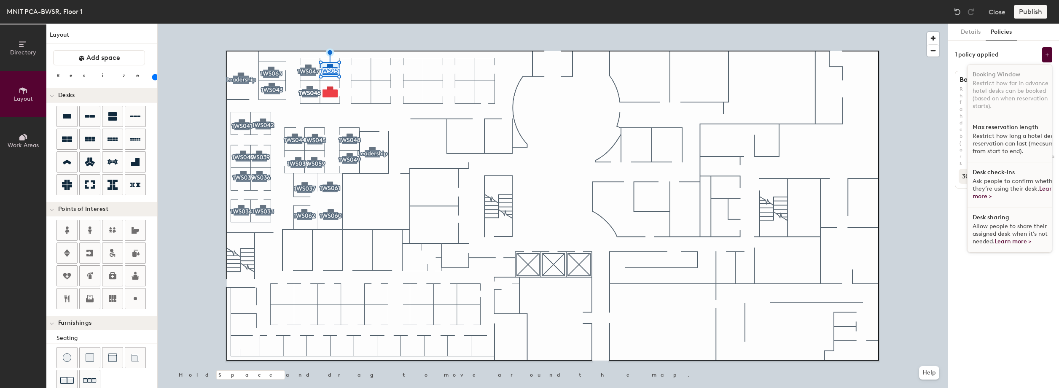
click at [1008, 185] on span "Ask people to confirm whether they’re using their desk. Learn more >" at bounding box center [1014, 188] width 85 height 22
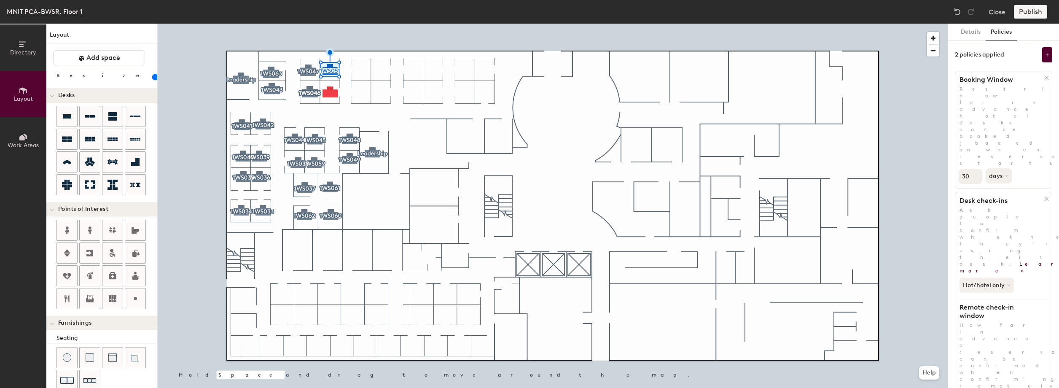
type input "2"
click at [969, 34] on button "Details" at bounding box center [970, 32] width 30 height 17
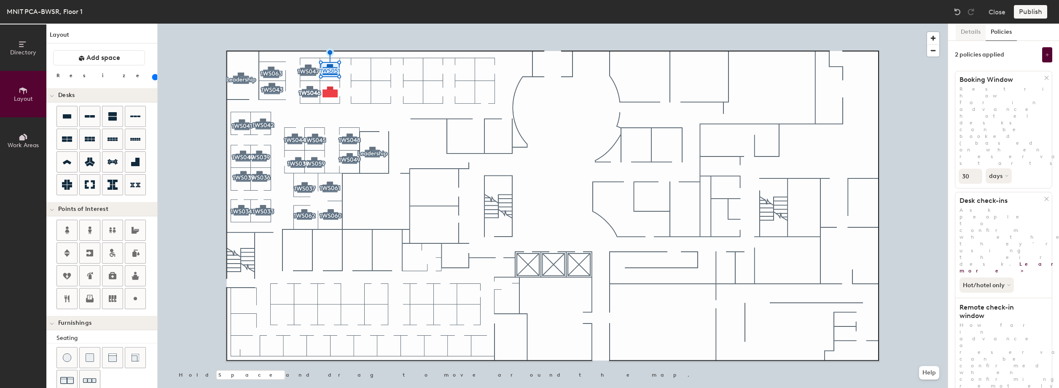
click at [969, 34] on button "Details" at bounding box center [970, 32] width 30 height 17
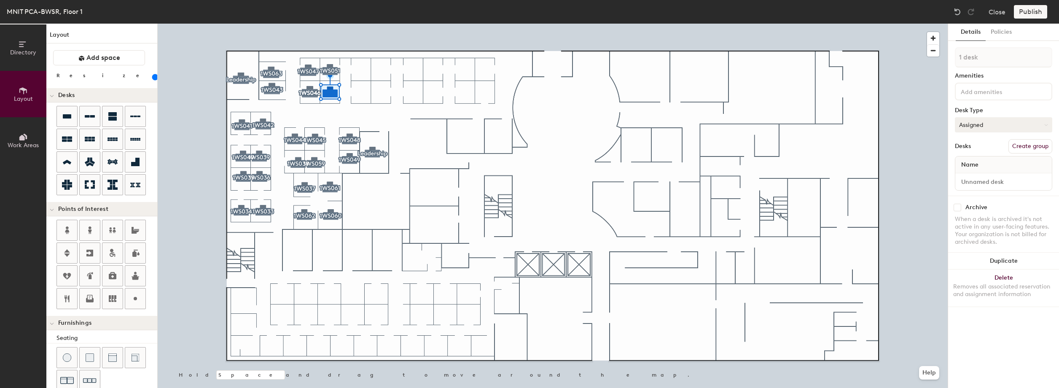
click at [1003, 128] on button "Assigned" at bounding box center [1003, 124] width 97 height 15
click at [984, 174] on div "Hoteled" at bounding box center [997, 176] width 84 height 13
click at [984, 181] on input at bounding box center [1003, 182] width 93 height 12
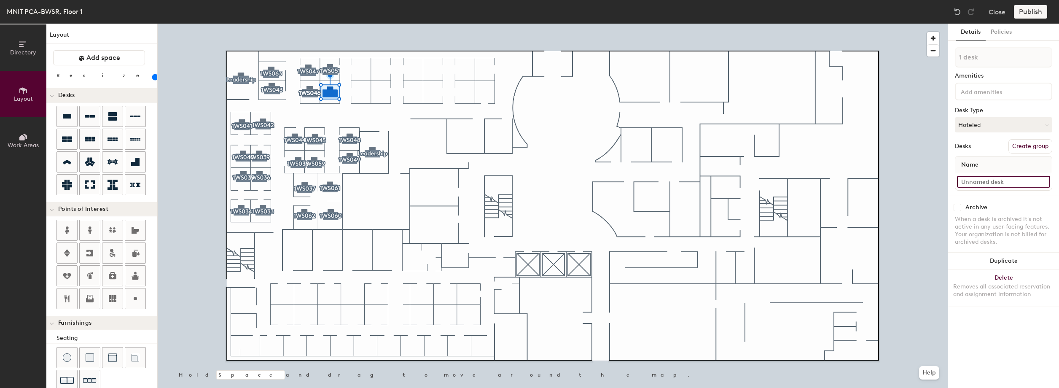
paste input "1WS051"
type input "1WS050"
click at [1033, 145] on button "Create group" at bounding box center [1030, 146] width 44 height 14
type input "P"
type input "1WS050"
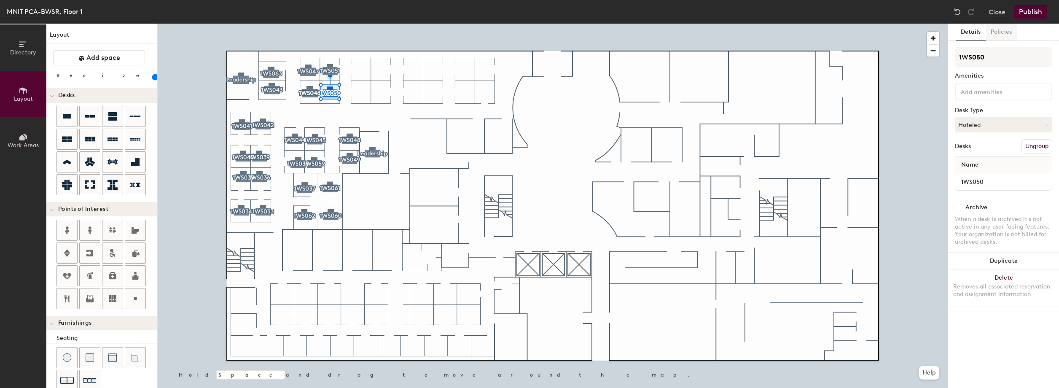
click at [1009, 35] on button "Policies" at bounding box center [1000, 32] width 31 height 17
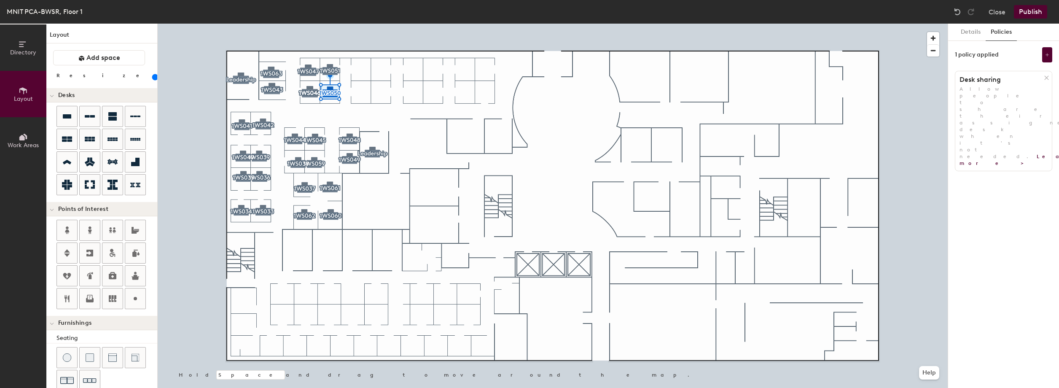
click at [1009, 35] on button "Policies" at bounding box center [1000, 32] width 31 height 17
click at [1047, 75] on icon at bounding box center [1046, 78] width 6 height 6
click at [1008, 95] on button "Add policy" at bounding box center [1003, 95] width 40 height 13
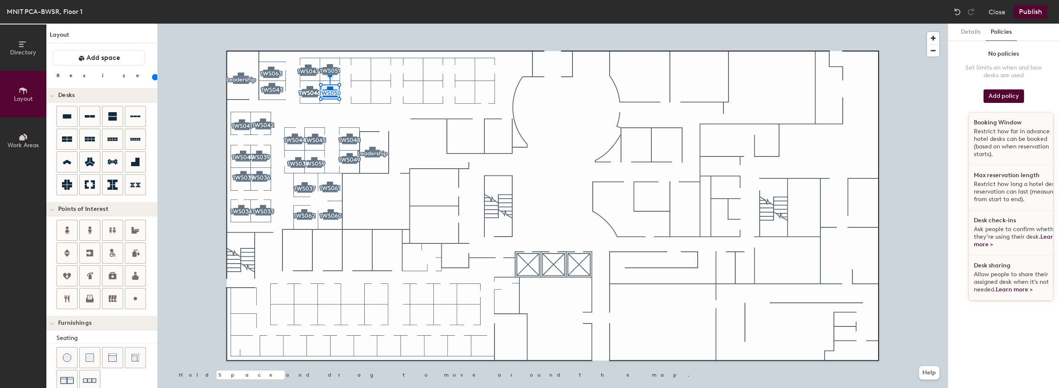
click at [983, 174] on h1 "Max reservation length" at bounding box center [1007, 175] width 66 height 7
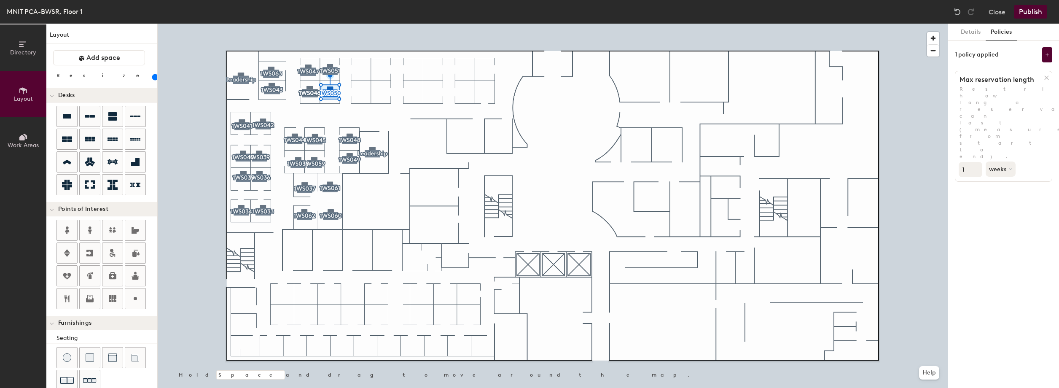
click at [1044, 80] on icon at bounding box center [1046, 78] width 6 height 6
click at [997, 95] on button "Add policy" at bounding box center [1003, 95] width 40 height 13
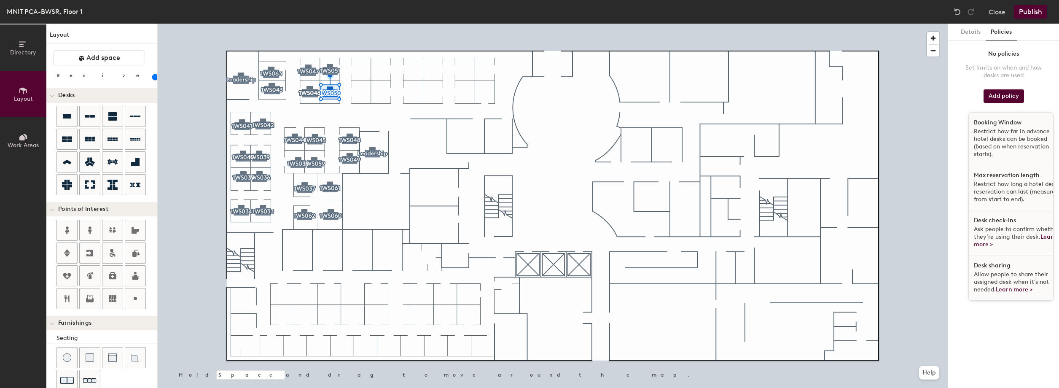
click at [998, 139] on p "Restrict how far in advance hotel desks can be booked (based on when reservatio…" at bounding box center [1017, 143] width 87 height 30
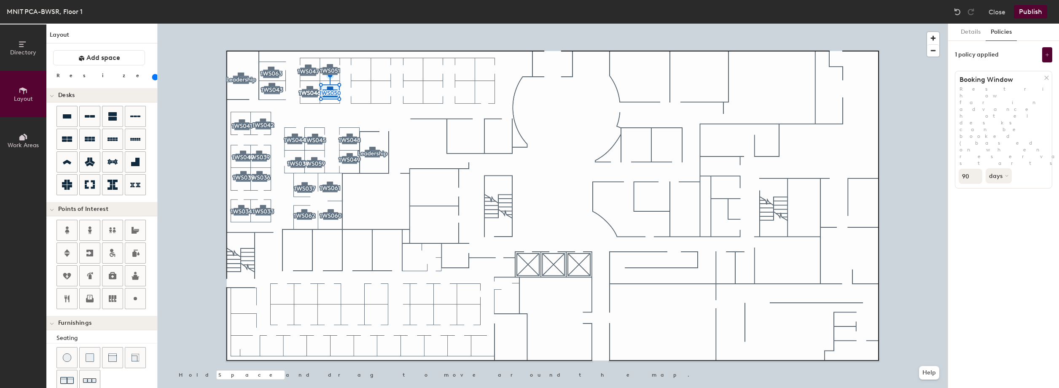
click at [971, 169] on input "90" at bounding box center [970, 176] width 24 height 15
type input "9"
type input "30"
click at [1049, 57] on button at bounding box center [1047, 54] width 10 height 15
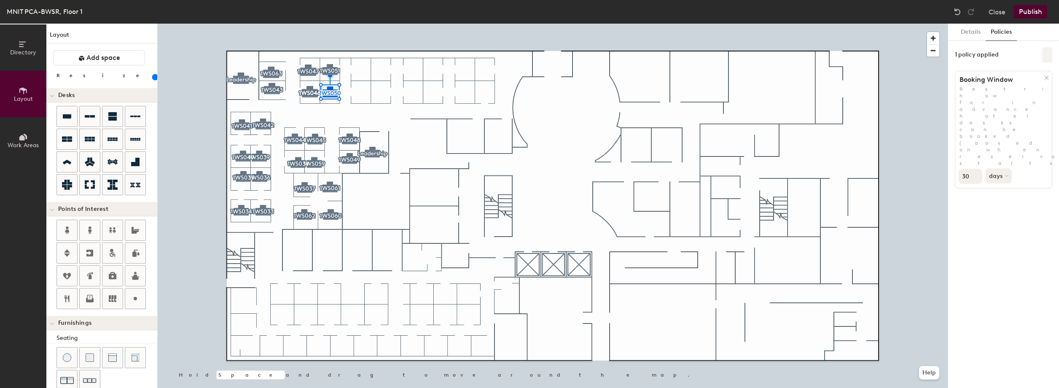
click at [1049, 57] on button at bounding box center [1047, 54] width 10 height 15
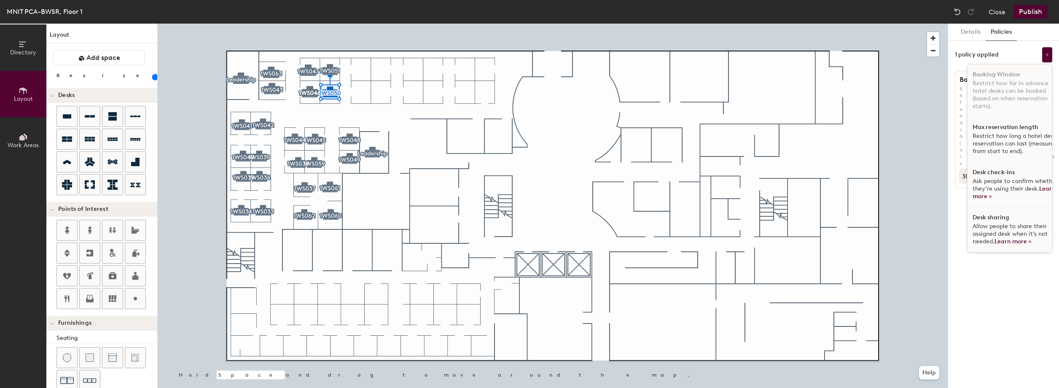
click at [1003, 169] on h1 "Desk check-ins" at bounding box center [993, 172] width 42 height 7
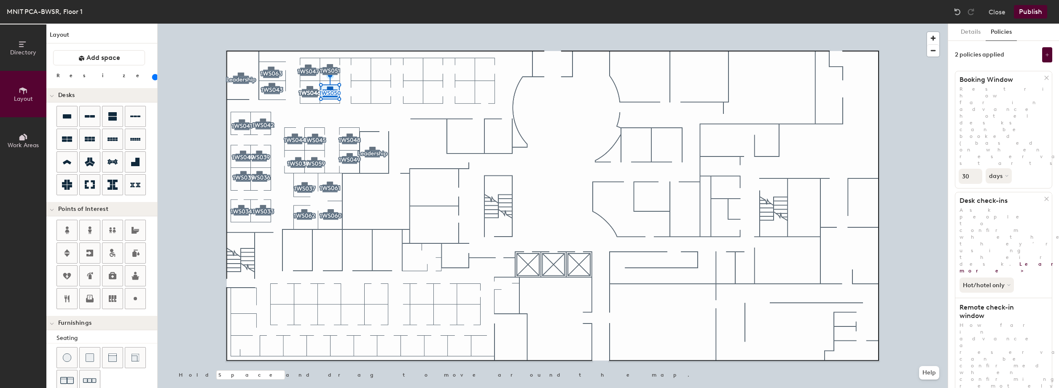
type input "2"
click at [1034, 16] on button "Publish" at bounding box center [1030, 11] width 33 height 13
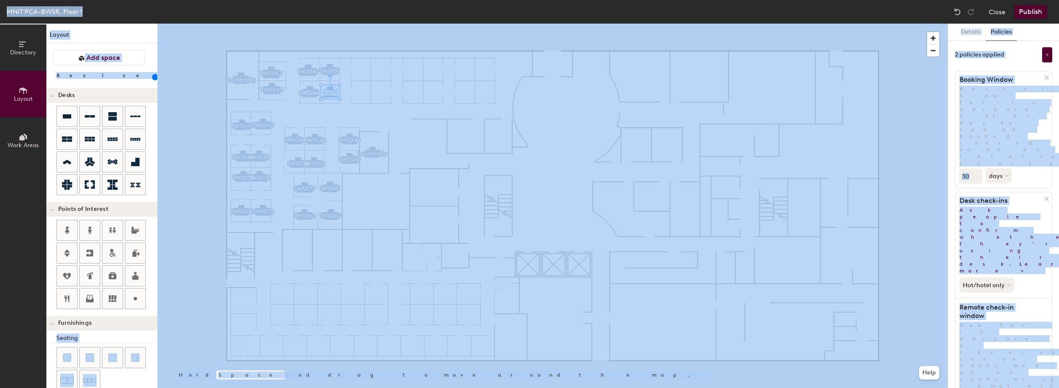
click at [1034, 15] on button "Publish" at bounding box center [1030, 11] width 33 height 13
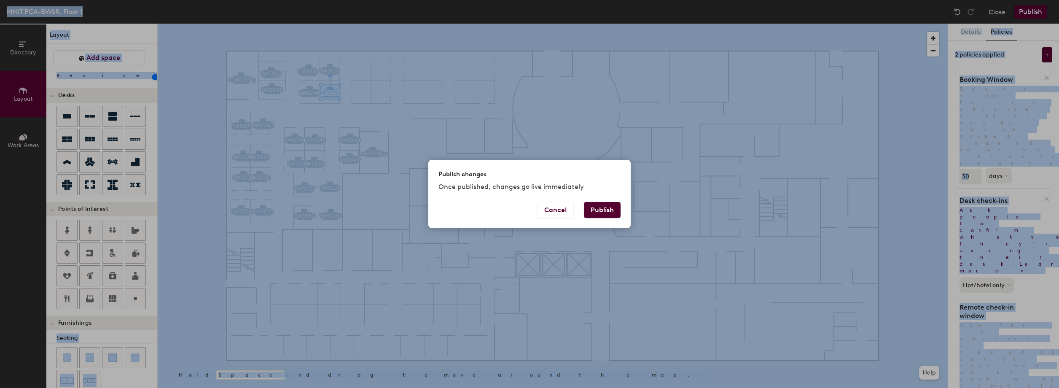
click at [595, 206] on button "Publish" at bounding box center [602, 210] width 37 height 16
type input "20"
